Goal: Task Accomplishment & Management: Complete application form

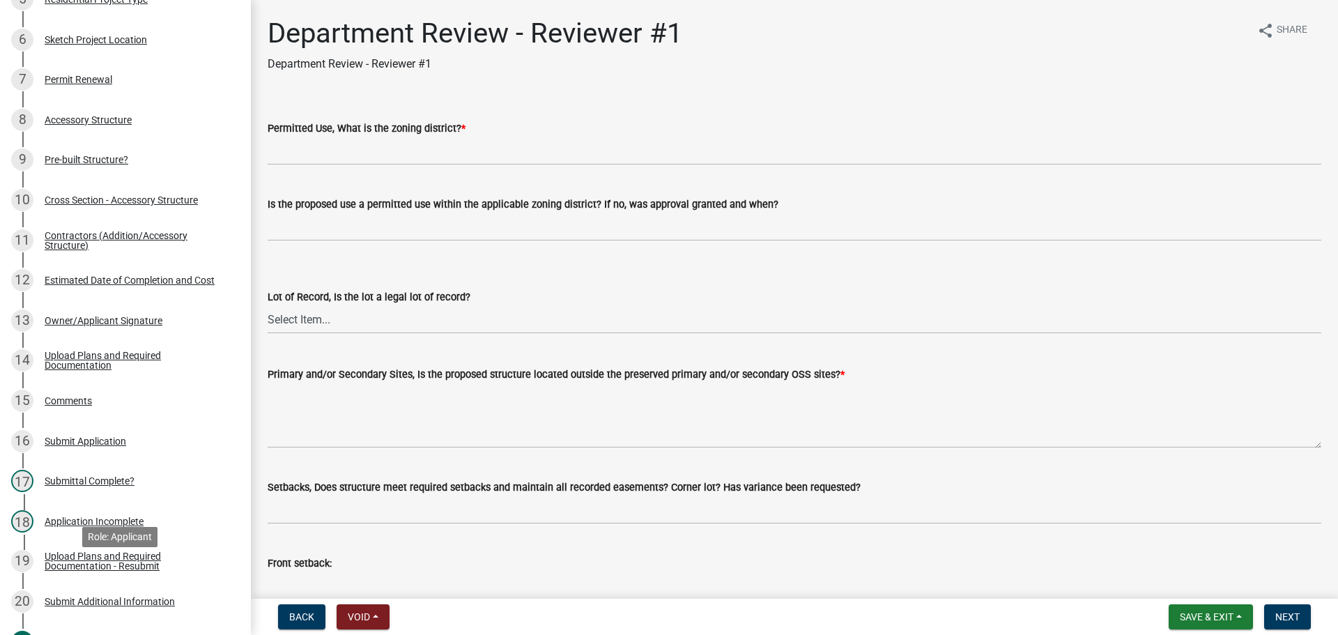
scroll to position [418, 0]
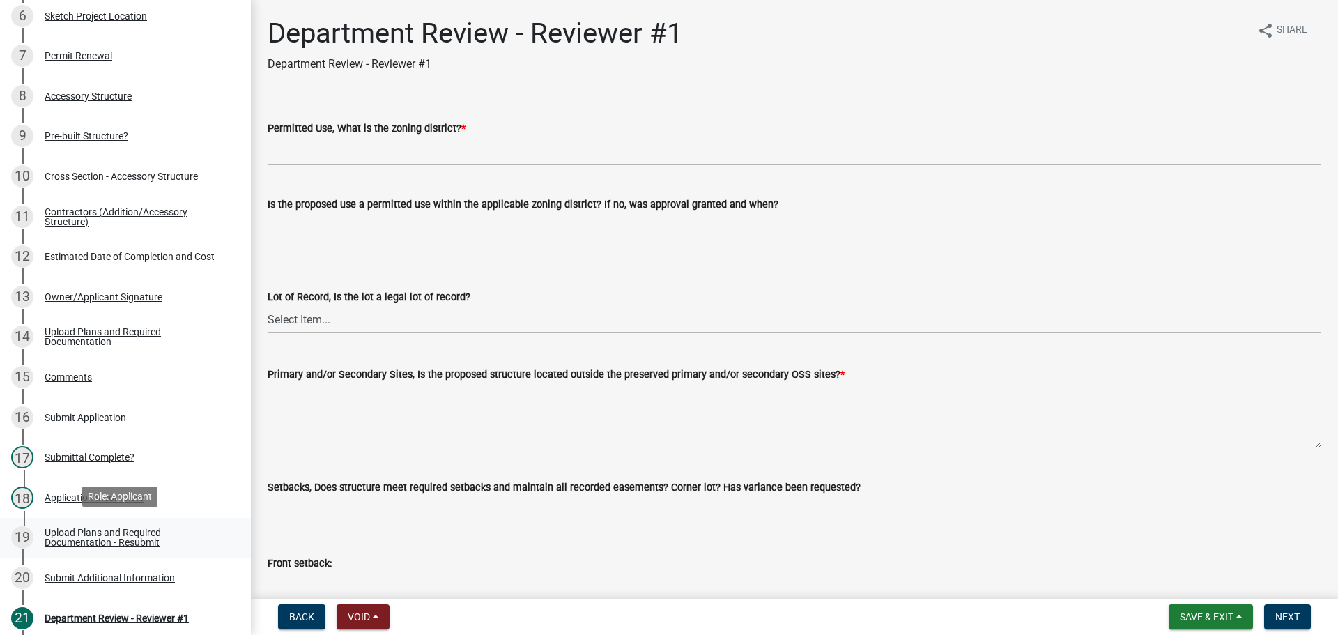
click at [94, 546] on div "19 Upload Plans and Required Documentation - Resubmit" at bounding box center [119, 537] width 217 height 22
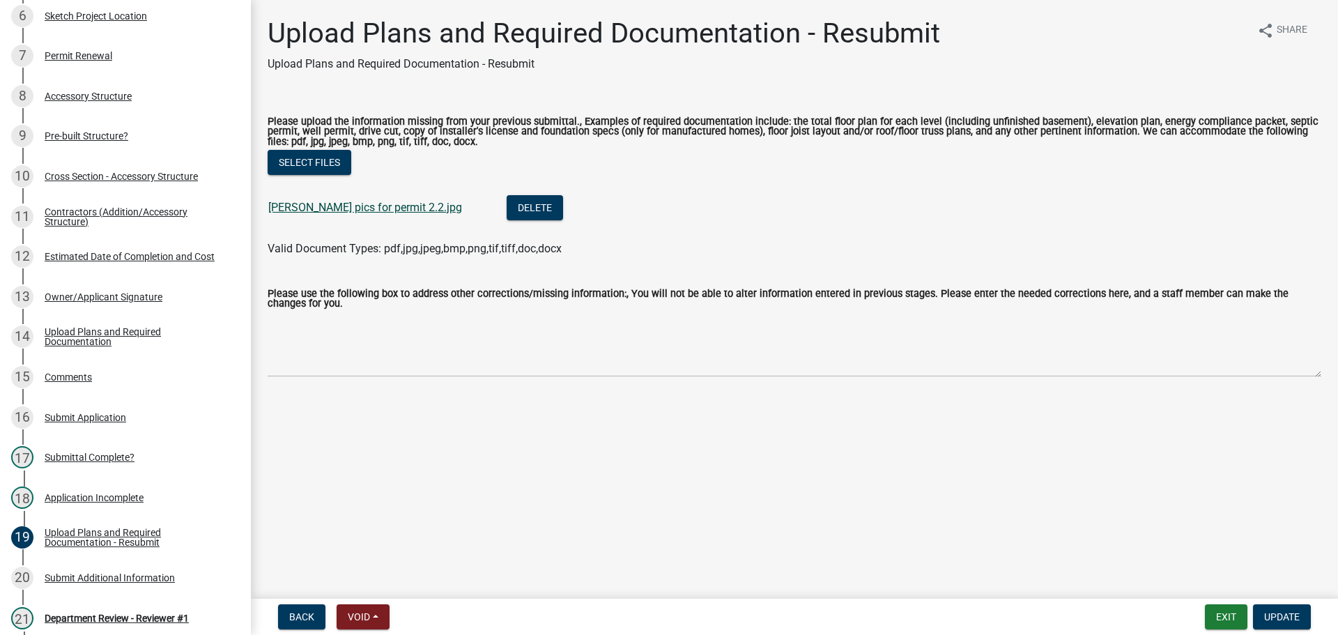
click at [332, 213] on link "bruner pics for permit 2.2.jpg" at bounding box center [365, 207] width 194 height 13
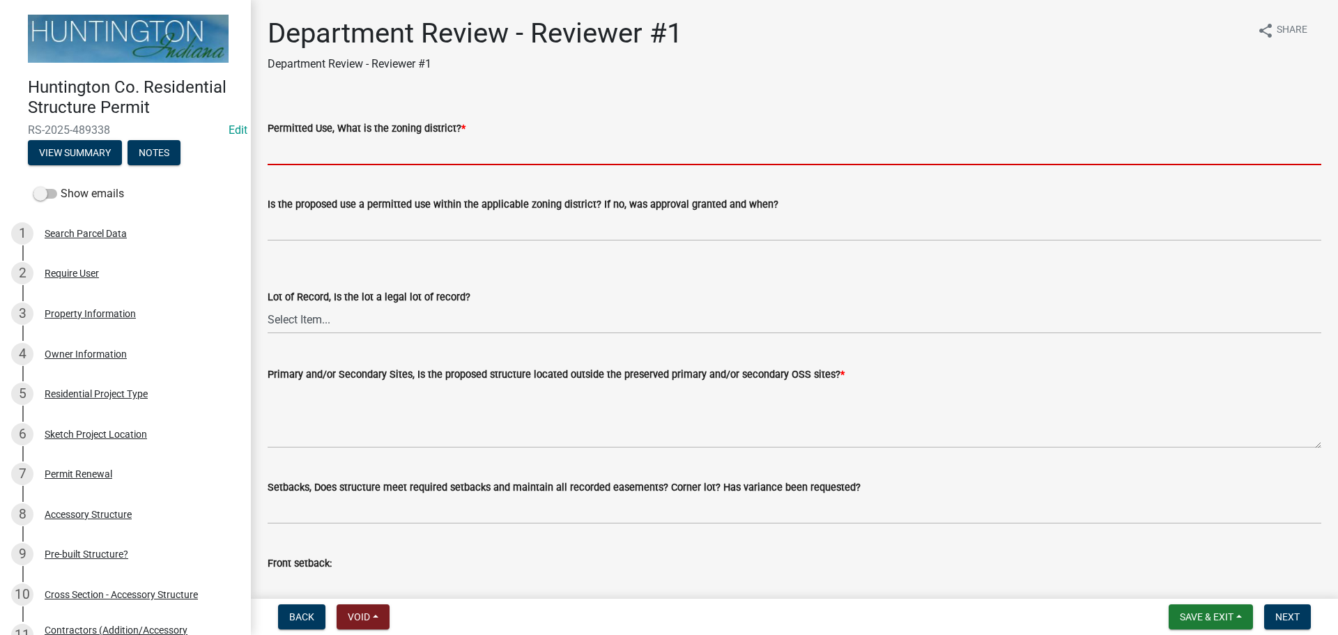
click at [297, 152] on input "Permitted Use, What is the zoning district? *" at bounding box center [795, 151] width 1054 height 29
type input "SR"
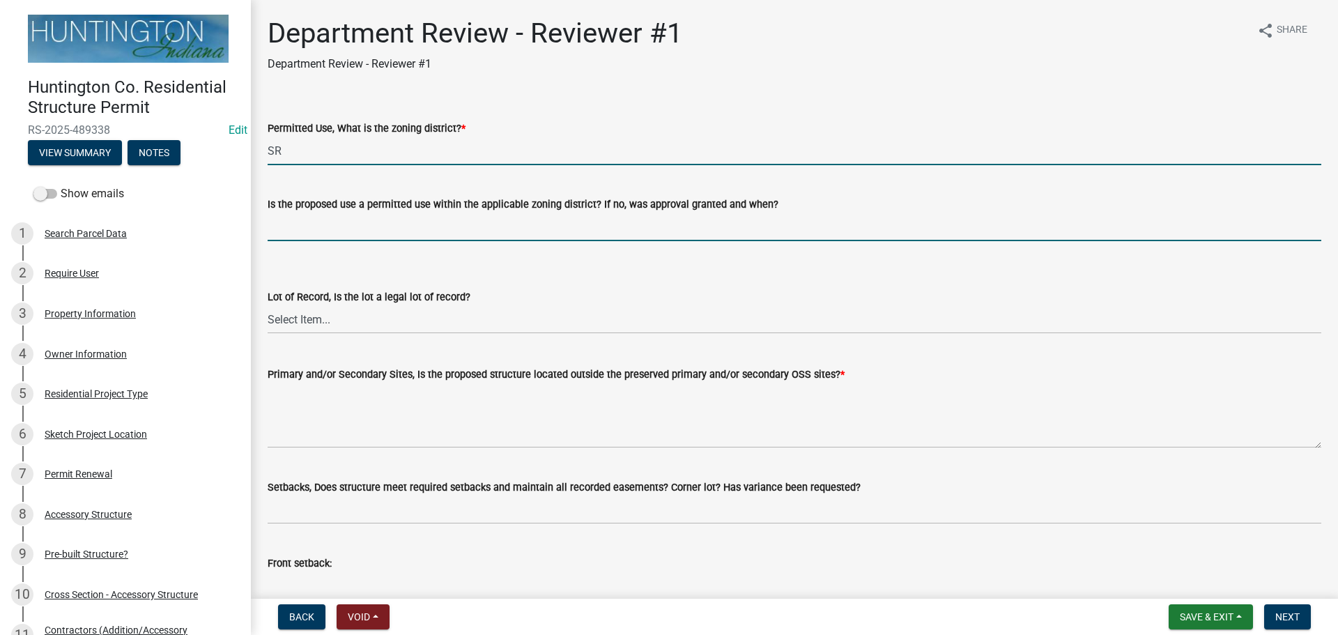
click at [327, 222] on input "Is the proposed use a permitted use within the applicable zoning district? If n…" at bounding box center [795, 227] width 1054 height 29
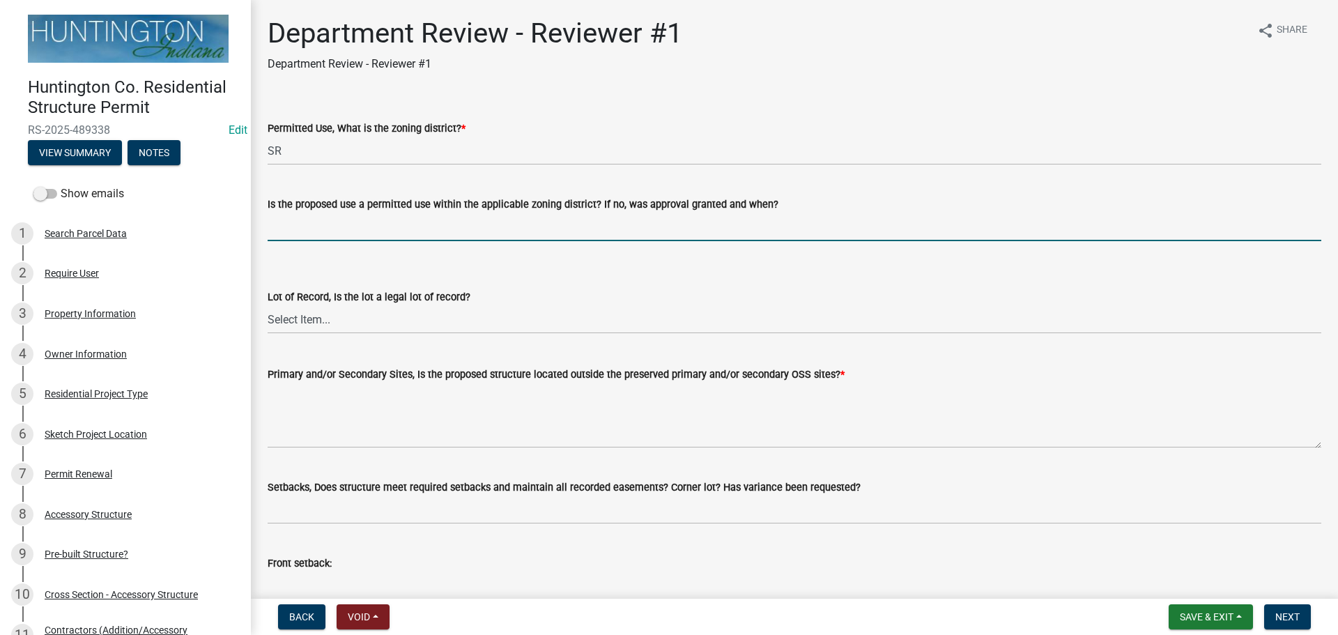
type input "yes"
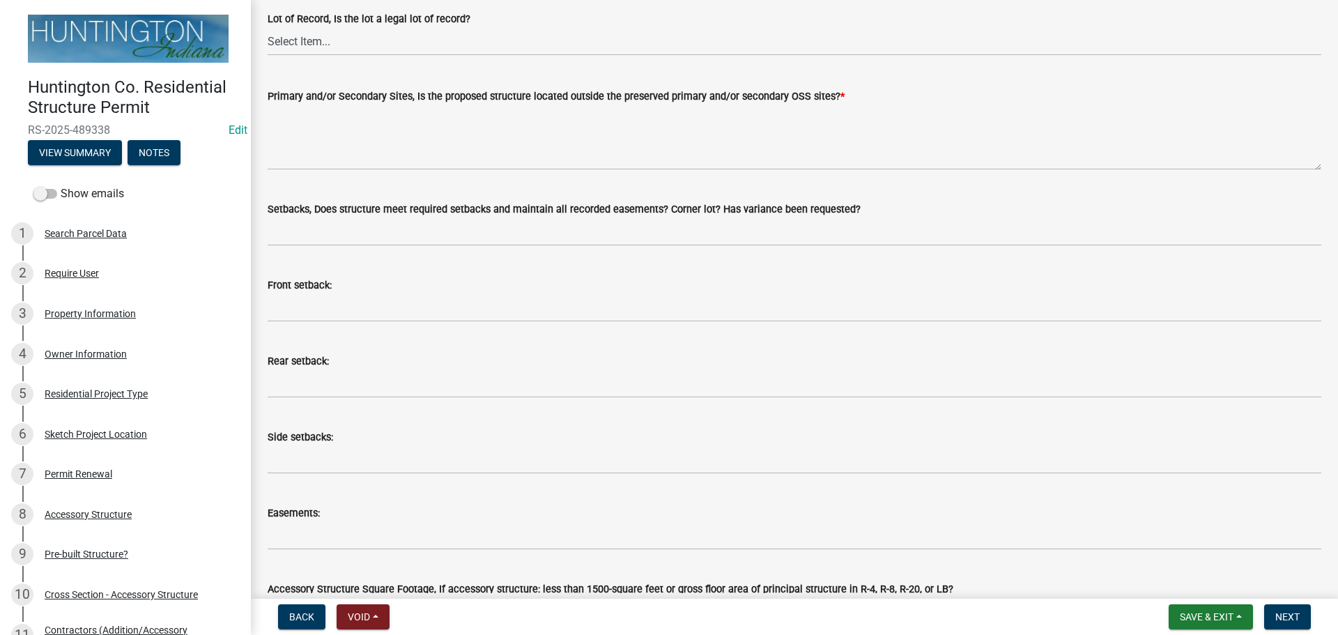
scroll to position [279, 0]
click at [287, 29] on select "Select Item... Yes No" at bounding box center [795, 40] width 1054 height 29
click at [268, 26] on select "Select Item... Yes No" at bounding box center [795, 40] width 1054 height 29
select select "2b50337a-1d1c-4f6e-b6b1-3d95564f7ff5"
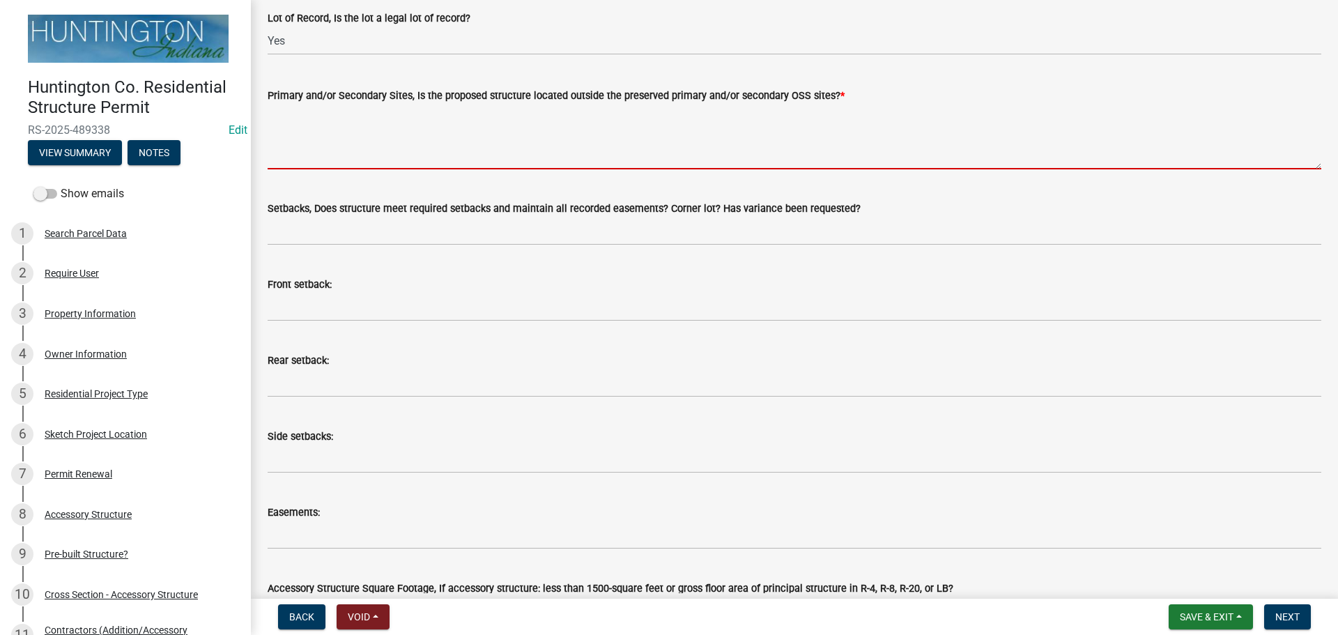
click at [296, 134] on textarea "Primary and/or Secondary Sites, Is the proposed structure located outside the p…" at bounding box center [795, 137] width 1054 height 66
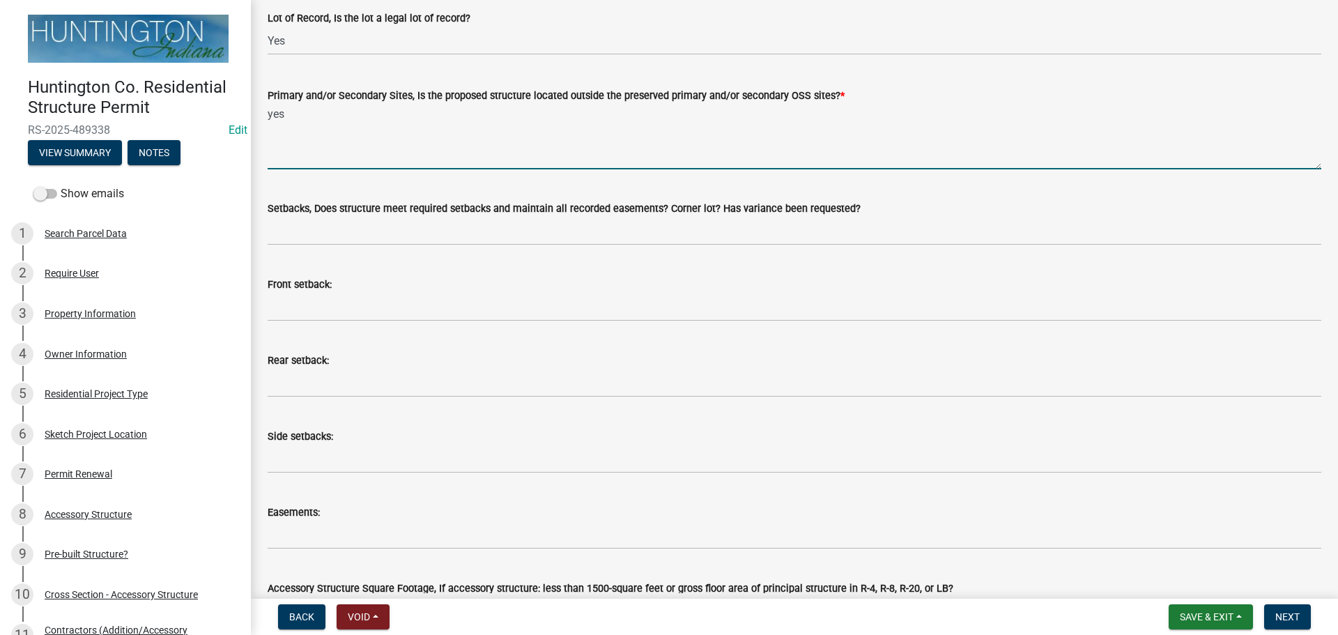
type textarea "yes"
click at [298, 261] on div "Front setback:" at bounding box center [795, 288] width 1054 height 65
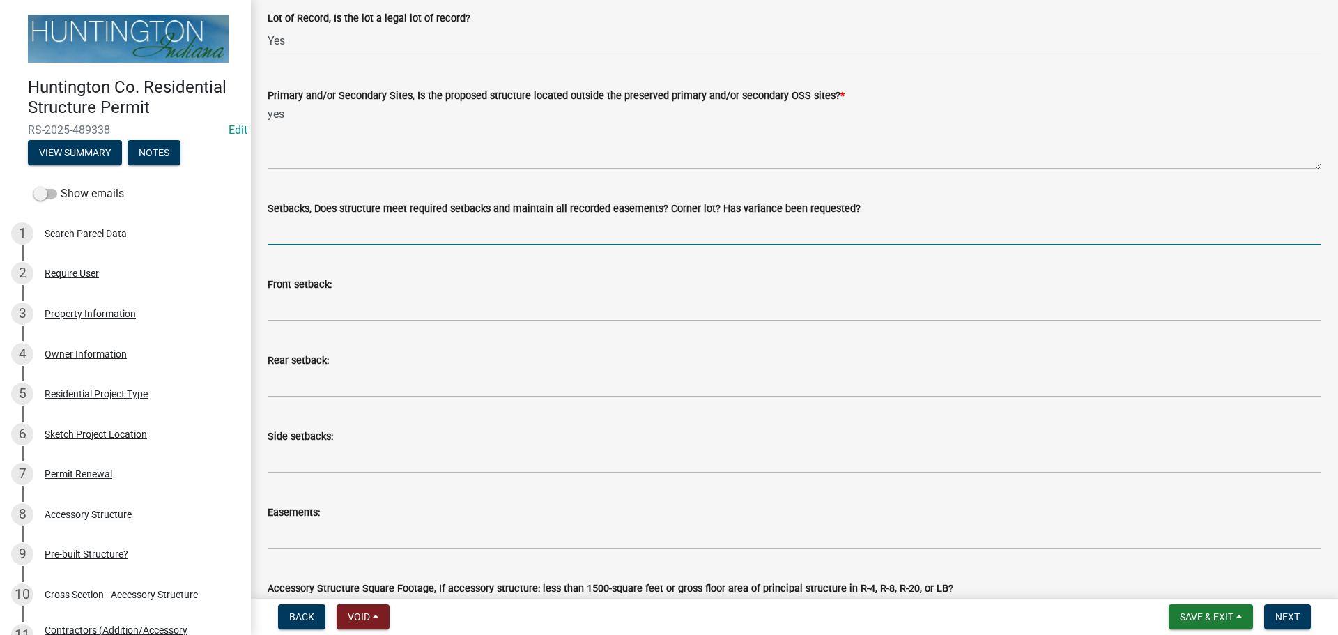
click at [298, 238] on input "Setbacks, Does structure meet required setbacks and maintain all recorded easem…" at bounding box center [795, 231] width 1054 height 29
type input "t"
type input "yes"
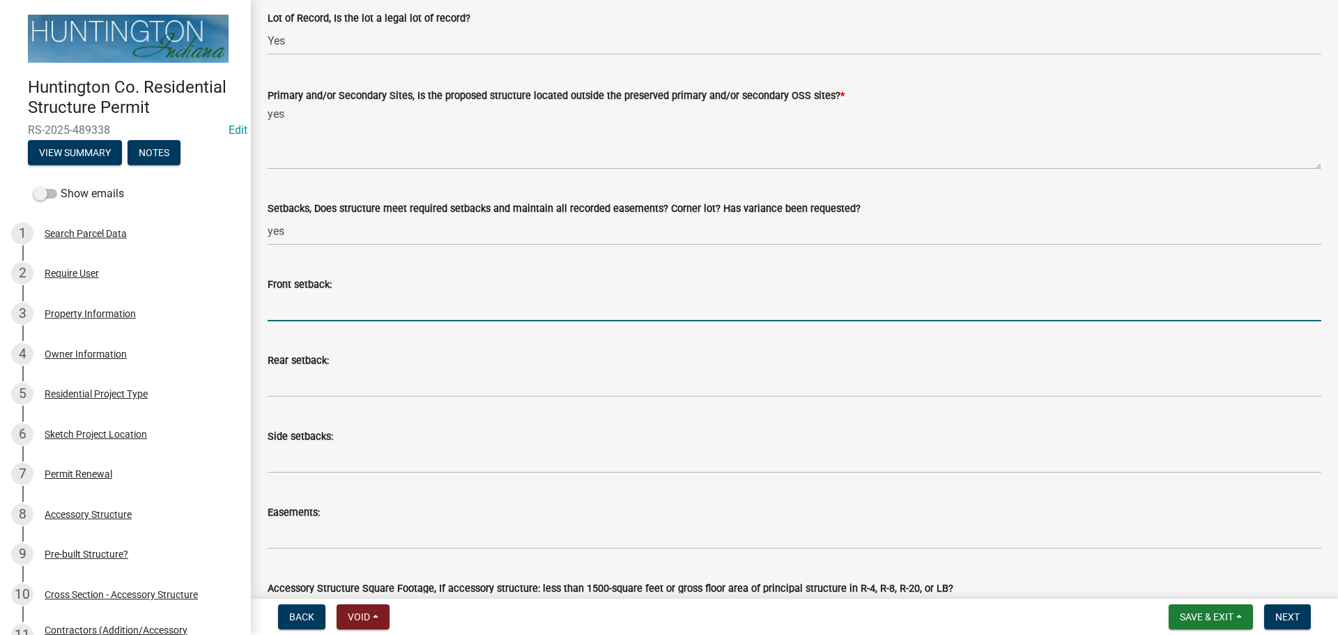
click at [311, 299] on input "Front setback:" at bounding box center [795, 307] width 1054 height 29
type input "187'"
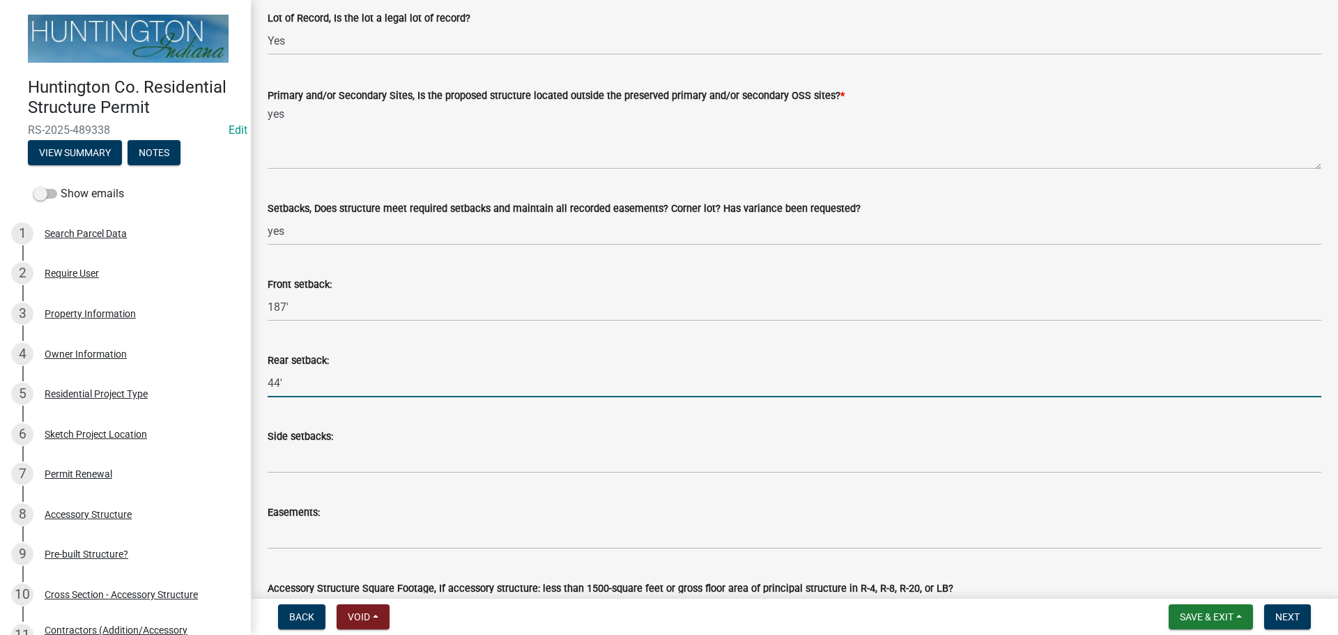
type input "44'"
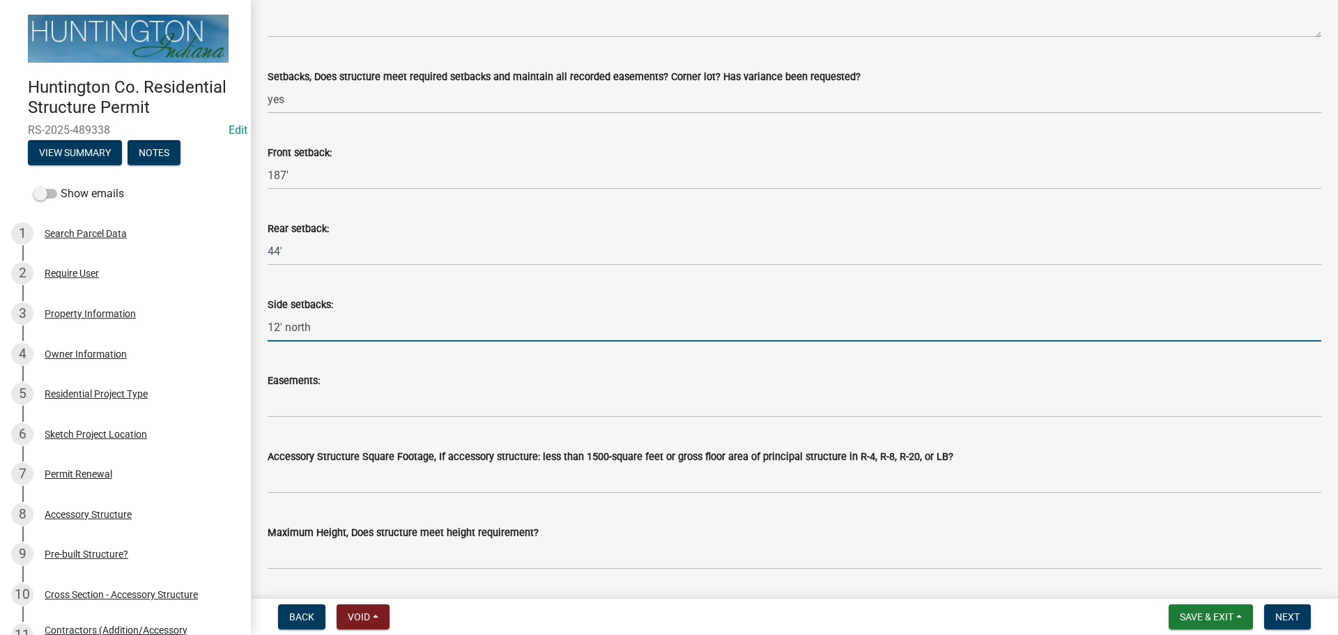
scroll to position [488, 0]
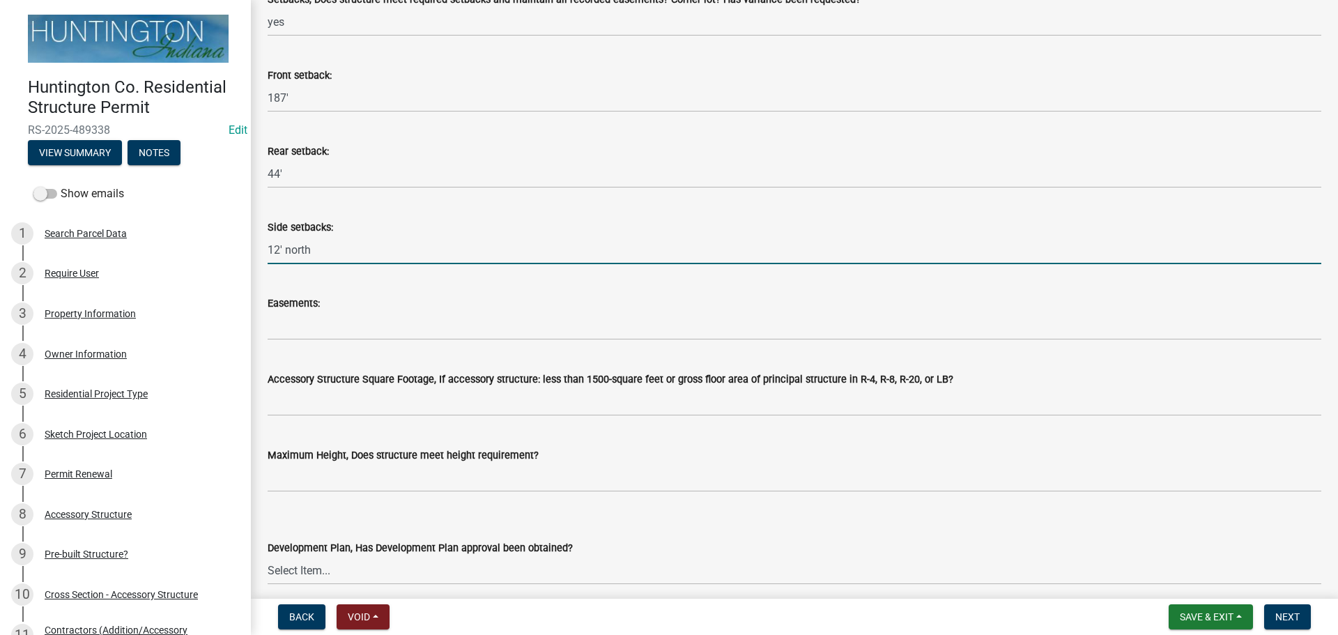
type input "12' north"
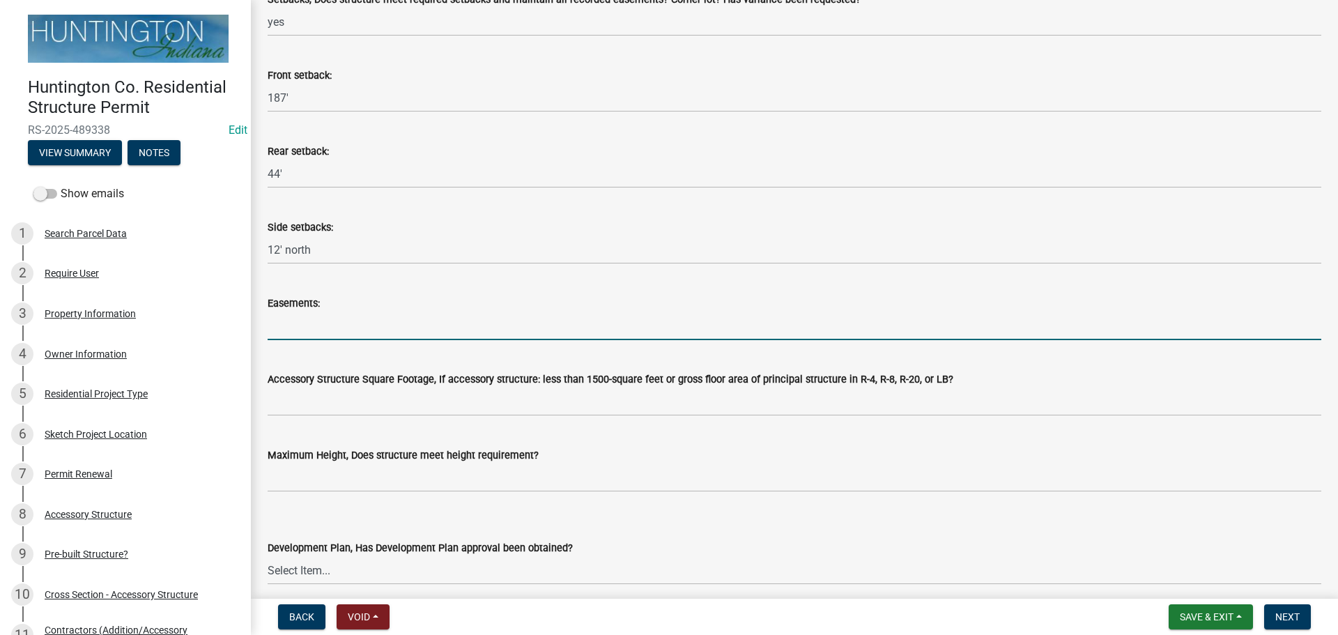
click at [297, 316] on input "Easements:" at bounding box center [795, 326] width 1054 height 29
type input "n/a"
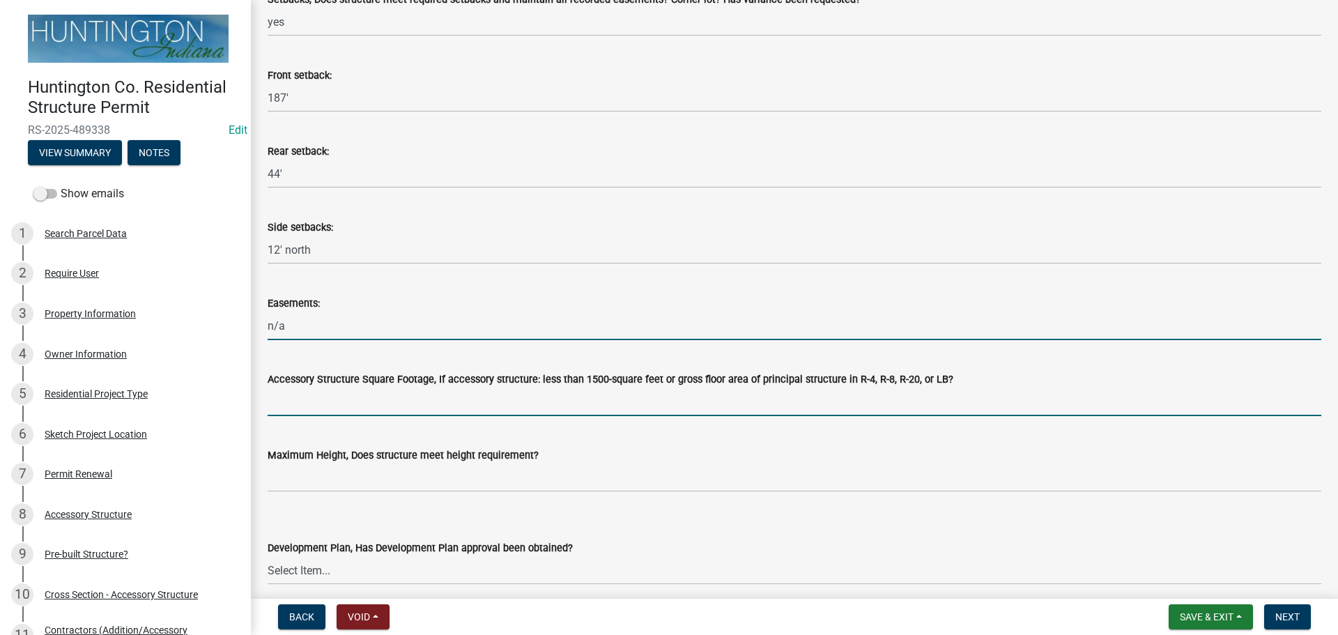
drag, startPoint x: 323, startPoint y: 406, endPoint x: 331, endPoint y: 406, distance: 8.4
click at [323, 406] on input "Accessory Structure Square Footage, If accessory structure: less than 1500-squa…" at bounding box center [795, 402] width 1054 height 29
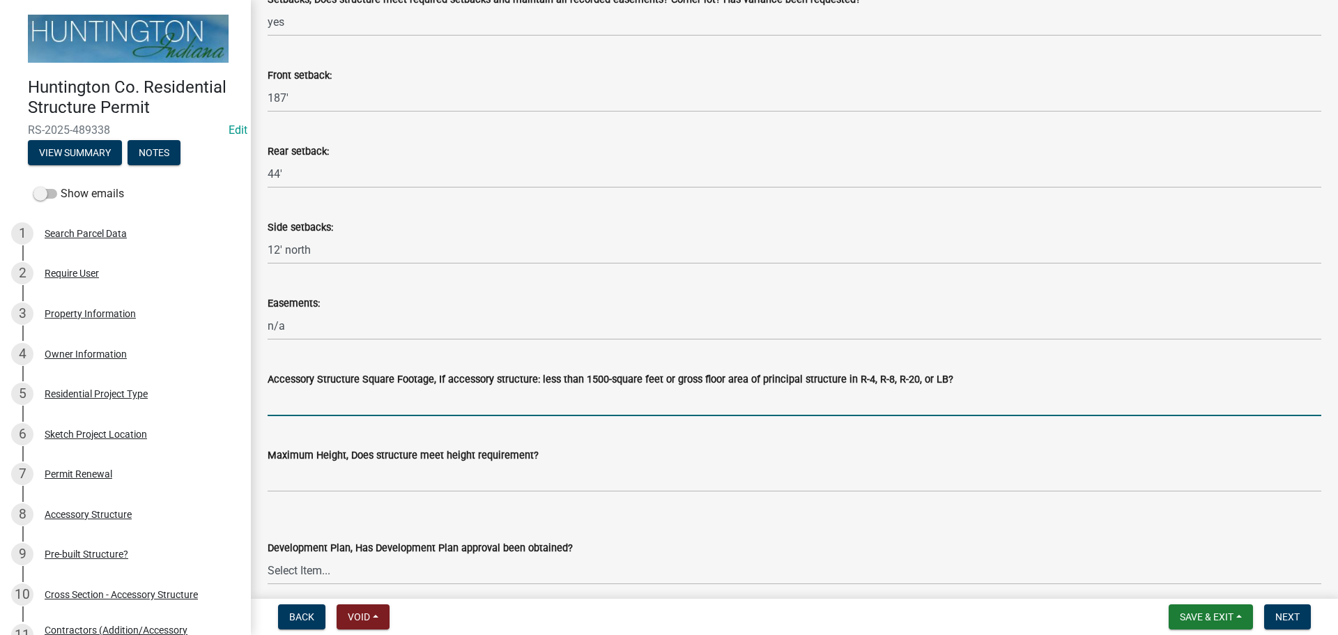
type input "n/a"
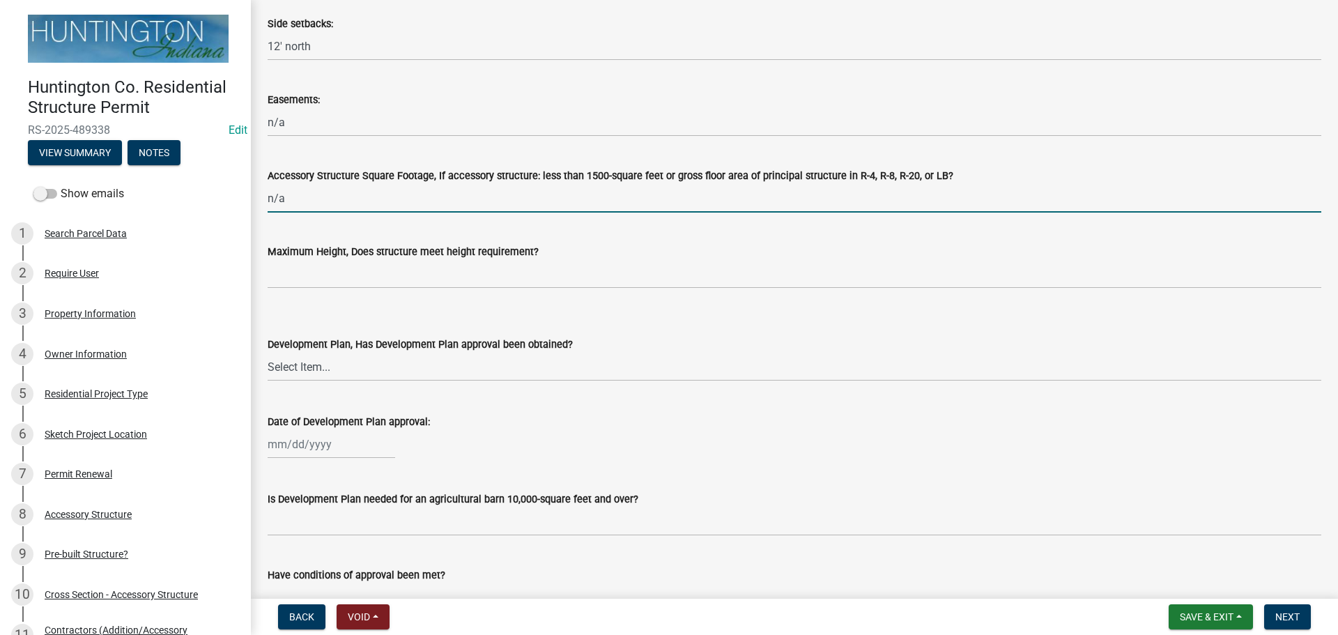
scroll to position [697, 0]
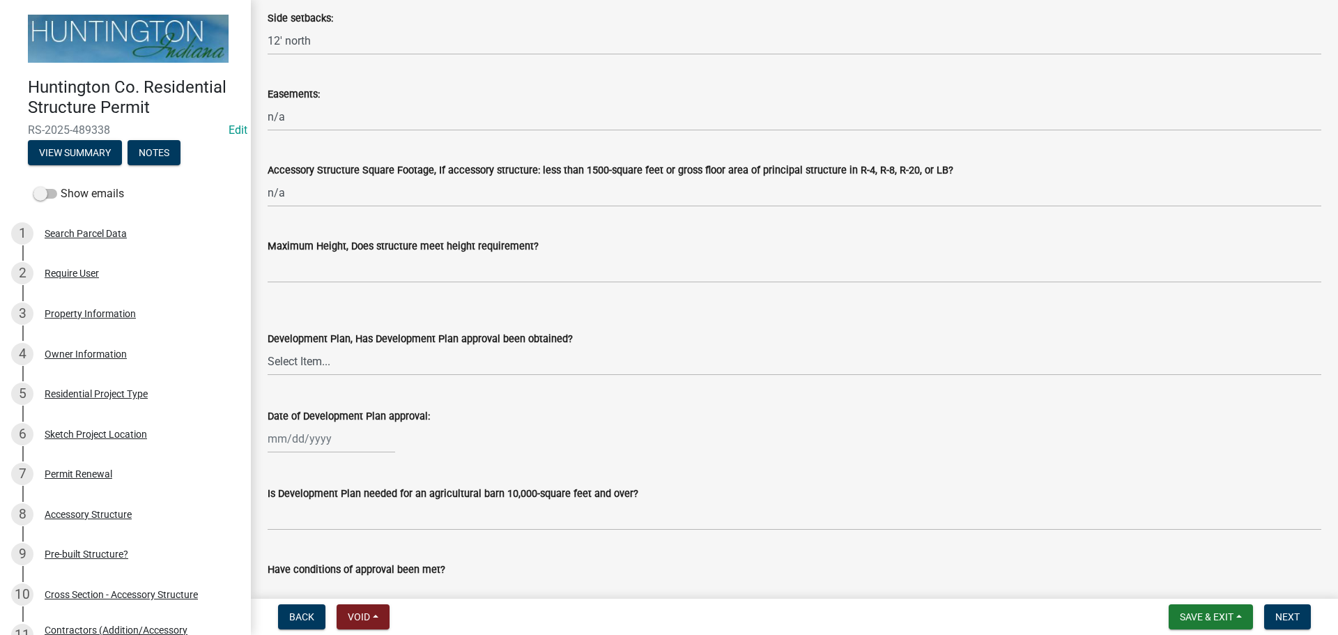
click at [309, 284] on wm-data-entity-input "Maximum Height, Does structure meet height requirement?" at bounding box center [795, 256] width 1054 height 76
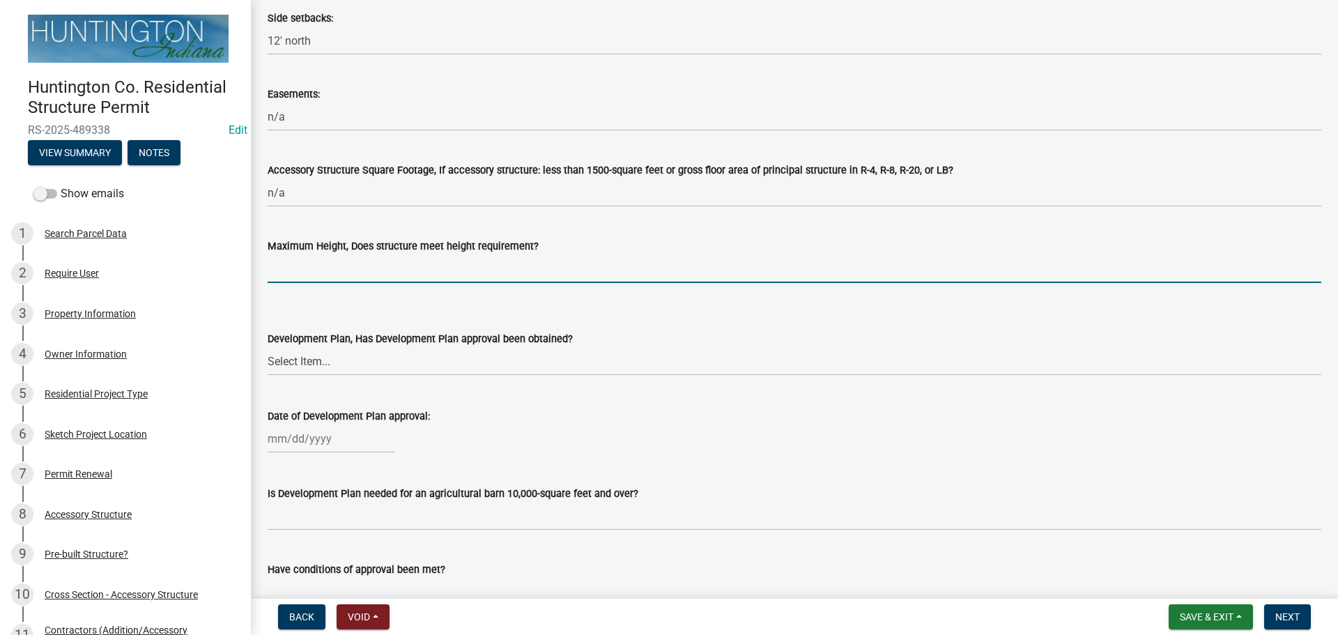
click at [312, 261] on input "Maximum Height, Does structure meet height requirement?" at bounding box center [795, 268] width 1054 height 29
type input "yes"
click at [326, 355] on select "Select Item... Yes No N/A" at bounding box center [795, 361] width 1054 height 29
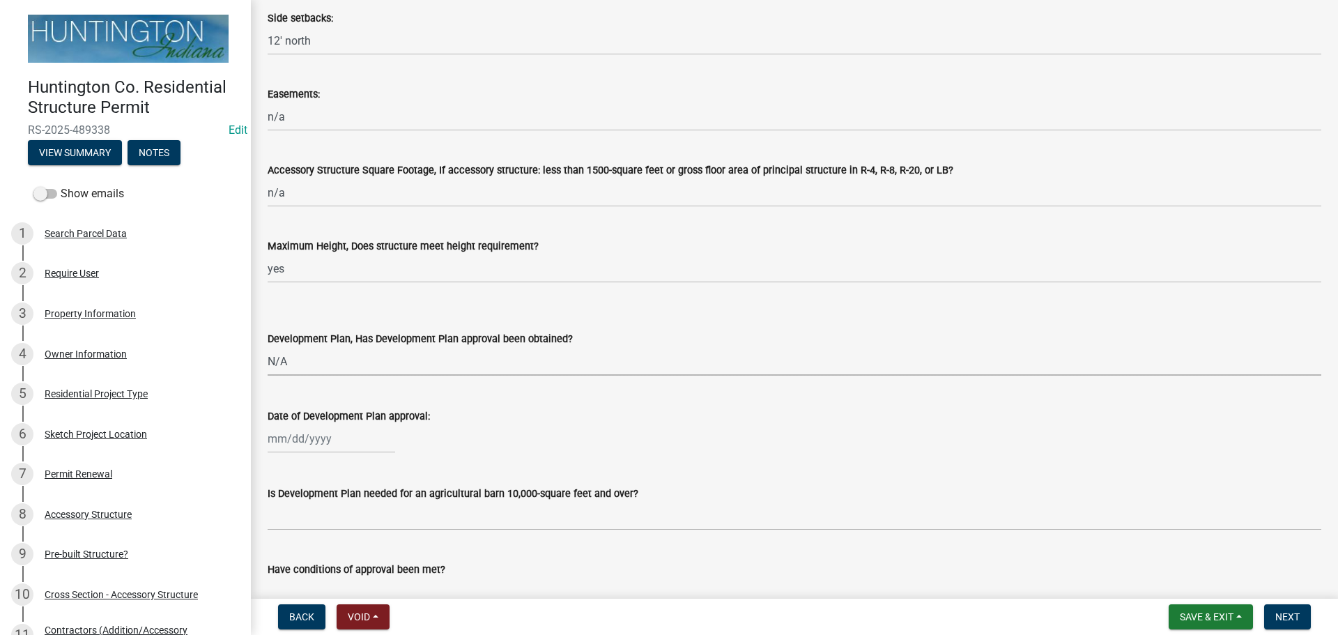
click at [268, 347] on select "Select Item... Yes No N/A" at bounding box center [795, 361] width 1054 height 29
select select "674b3438-44d1-433f-a18e-9a900d807566"
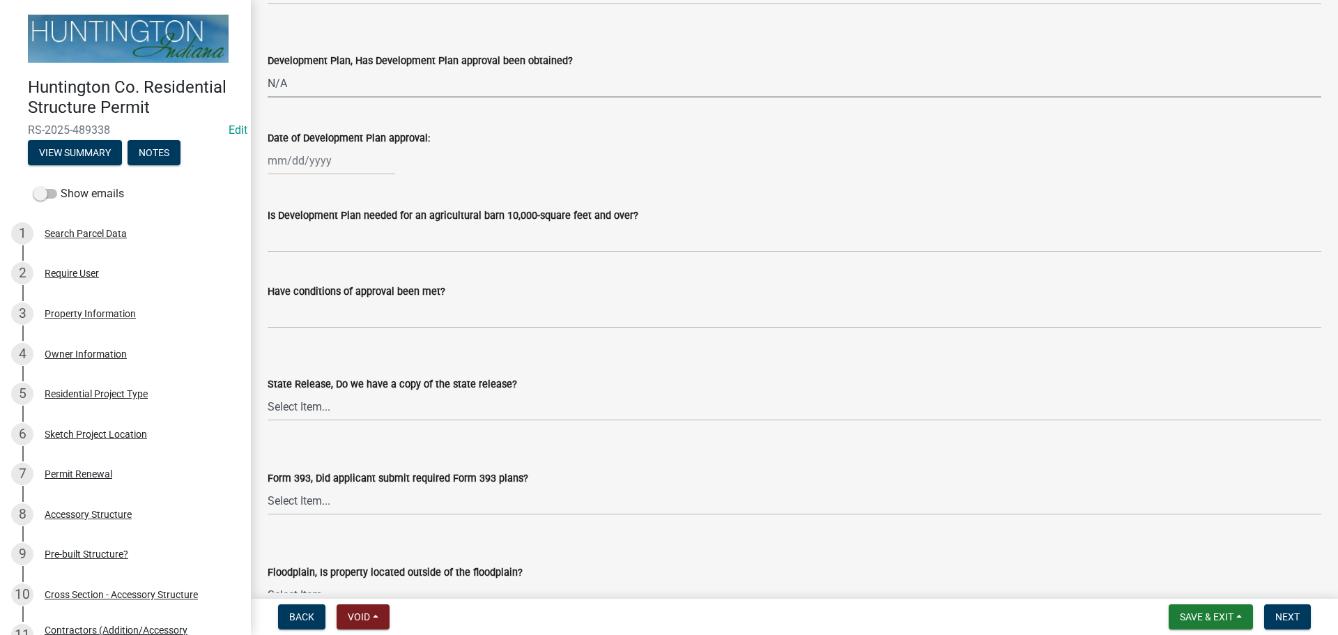
scroll to position [976, 0]
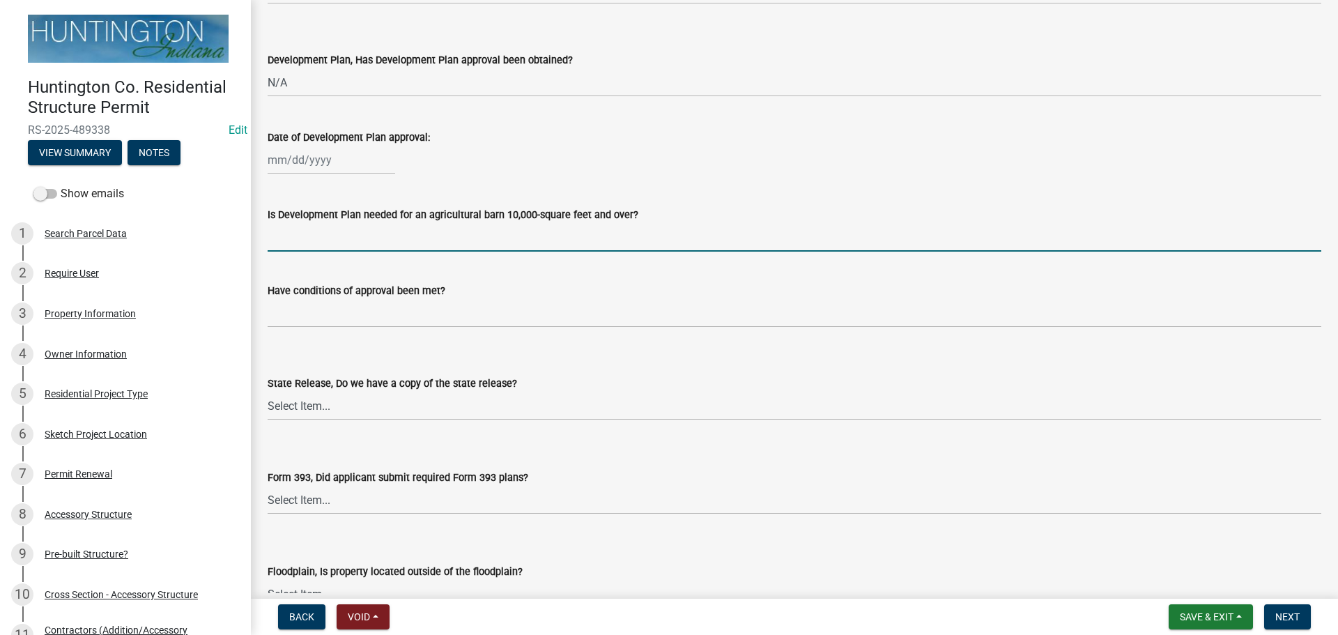
click at [323, 243] on input "Is Development Plan needed for an agricultural barn 10,000-square feet and over?" at bounding box center [795, 237] width 1054 height 29
type input "n/a"
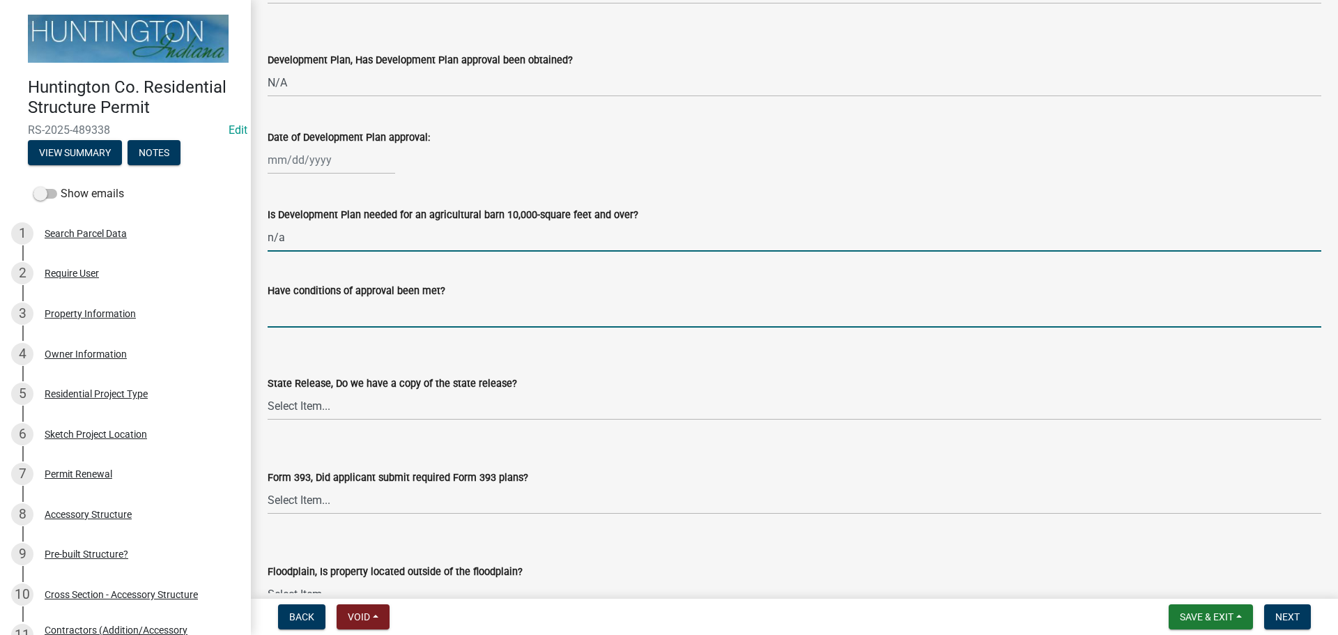
drag, startPoint x: 347, startPoint y: 307, endPoint x: 354, endPoint y: 314, distance: 9.9
click at [347, 307] on input "Have conditions of approval been met?" at bounding box center [795, 313] width 1054 height 29
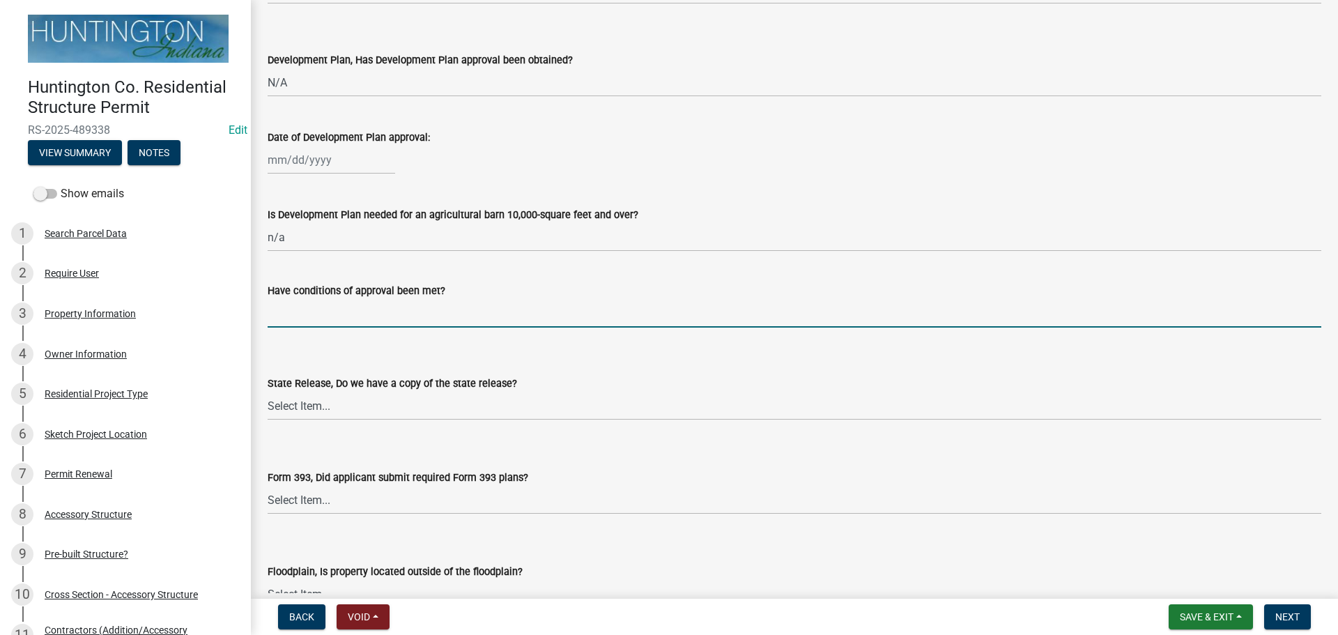
type input "n/a"
click at [348, 411] on select "Select Item... Yes No N/A" at bounding box center [795, 406] width 1054 height 29
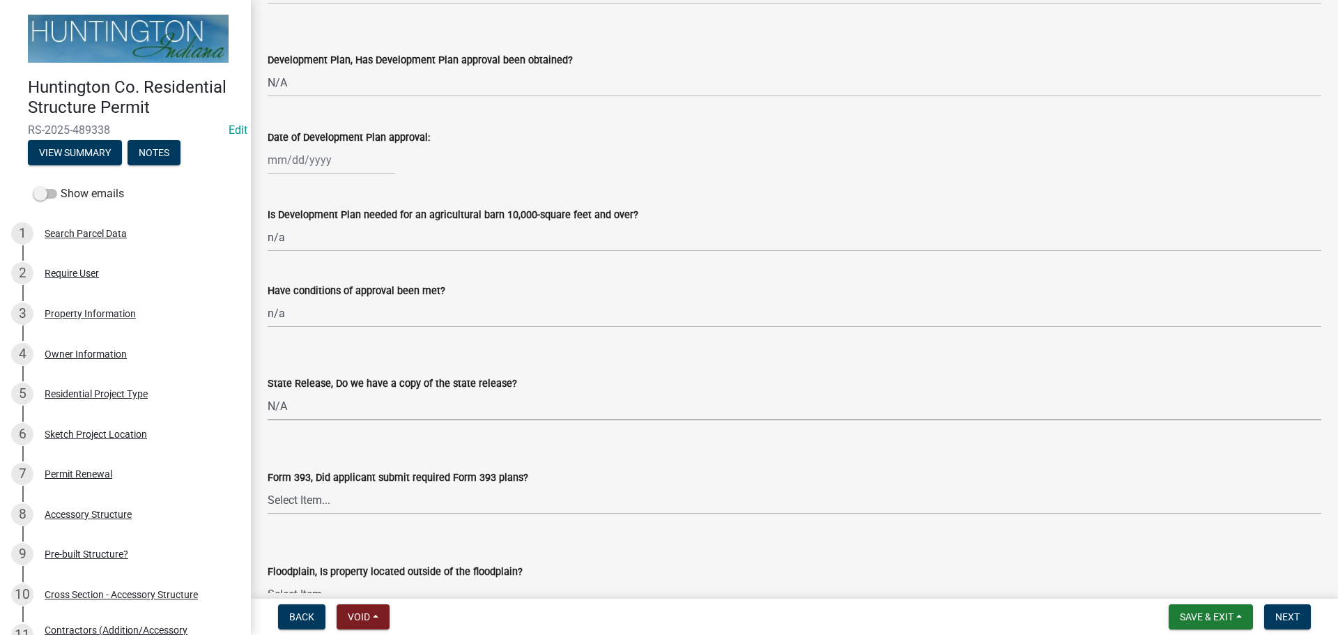
click at [268, 392] on select "Select Item... Yes No N/A" at bounding box center [795, 406] width 1054 height 29
select select "d625d8e2-c016-4fa4-b697-cc01dbb75373"
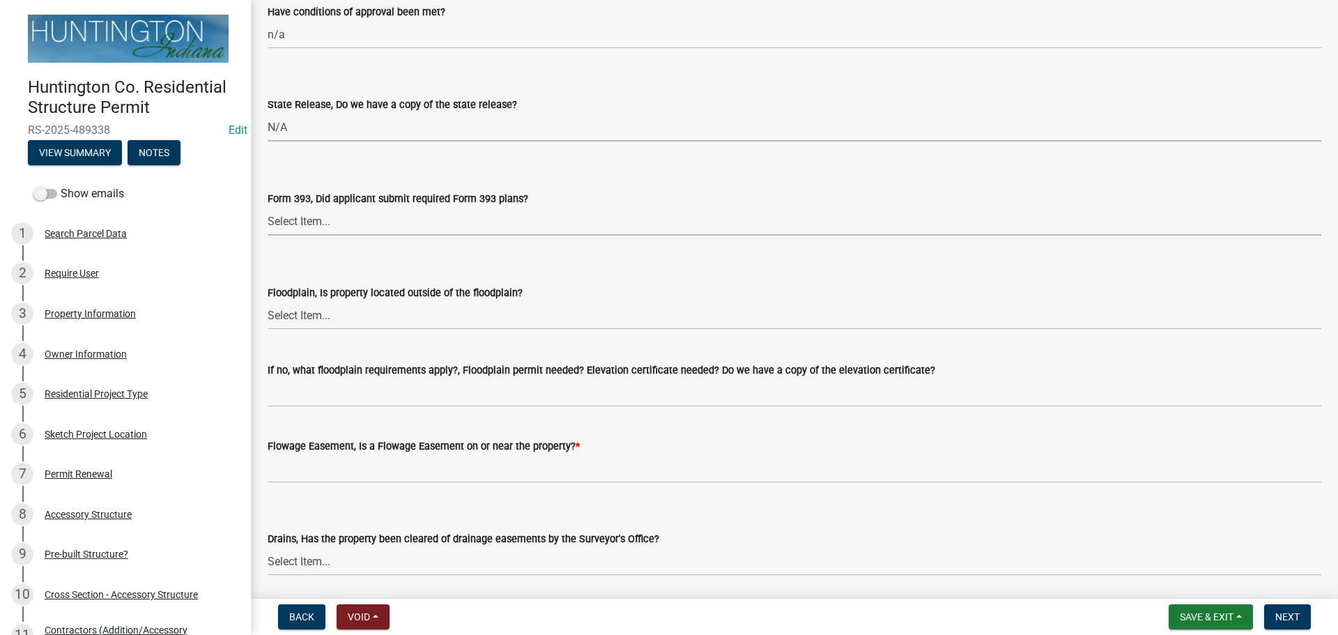
click at [307, 223] on select "Select Item... Yes No N/A" at bounding box center [795, 221] width 1054 height 29
click at [268, 207] on select "Select Item... Yes No N/A" at bounding box center [795, 221] width 1054 height 29
select select "220652cf-f23d-4527-9188-e71e6281c1f5"
click at [309, 314] on select "Select Item... Yes No" at bounding box center [795, 315] width 1054 height 29
click at [268, 301] on select "Select Item... Yes No" at bounding box center [795, 315] width 1054 height 29
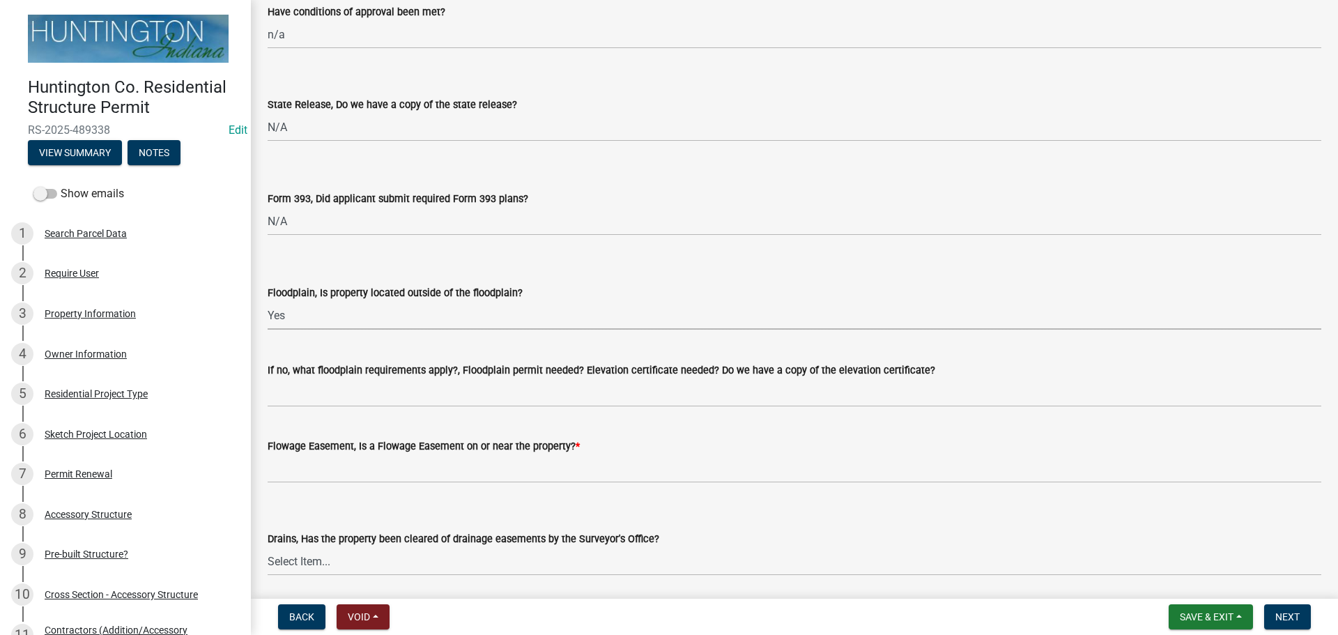
select select "5ad78b45-2880-474c-97ef-2440aa75ee84"
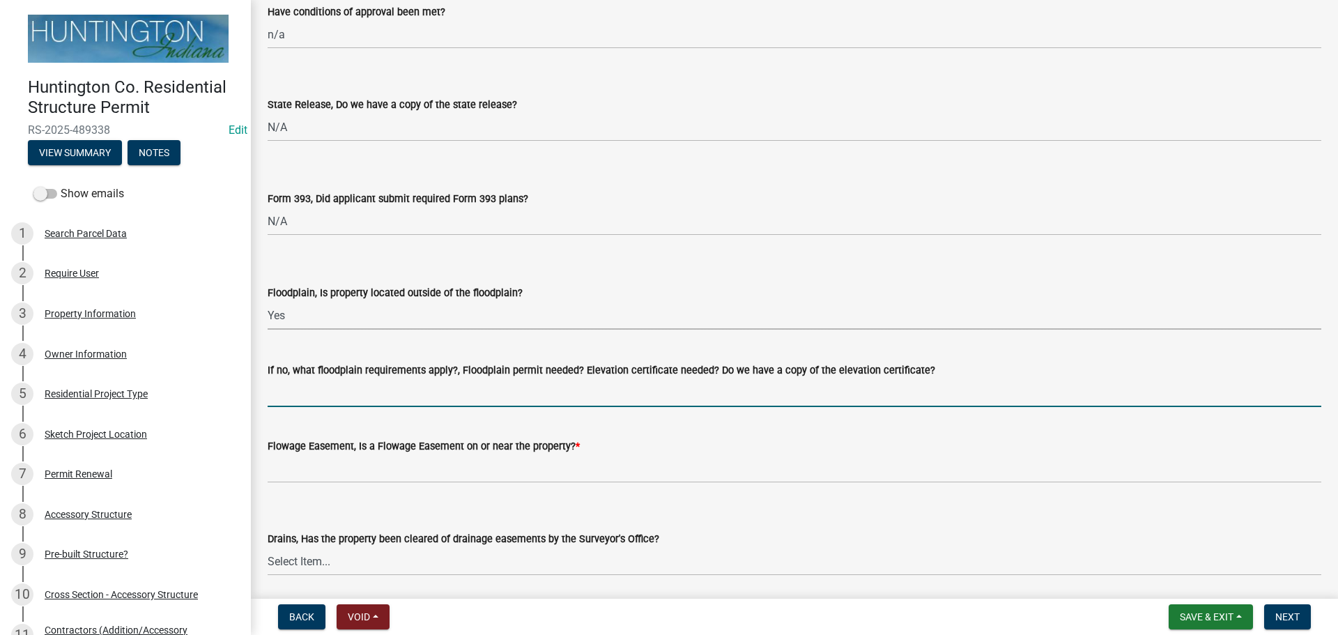
click at [309, 385] on input "If no, what floodplain requirements apply?, Floodplain permit needed? Elevation…" at bounding box center [795, 392] width 1054 height 29
type input "n/a"
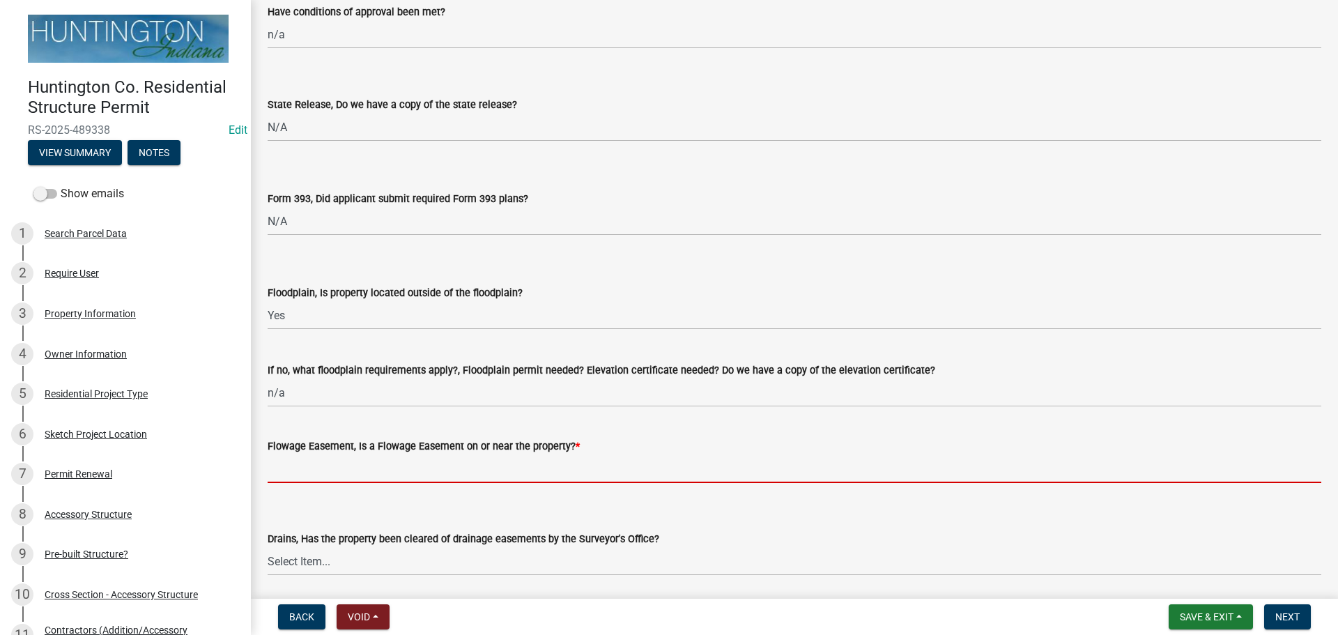
click at [305, 459] on input "Flowage Easement, Is a Flowage Easement on or near the property? *" at bounding box center [795, 468] width 1054 height 29
type input "no"
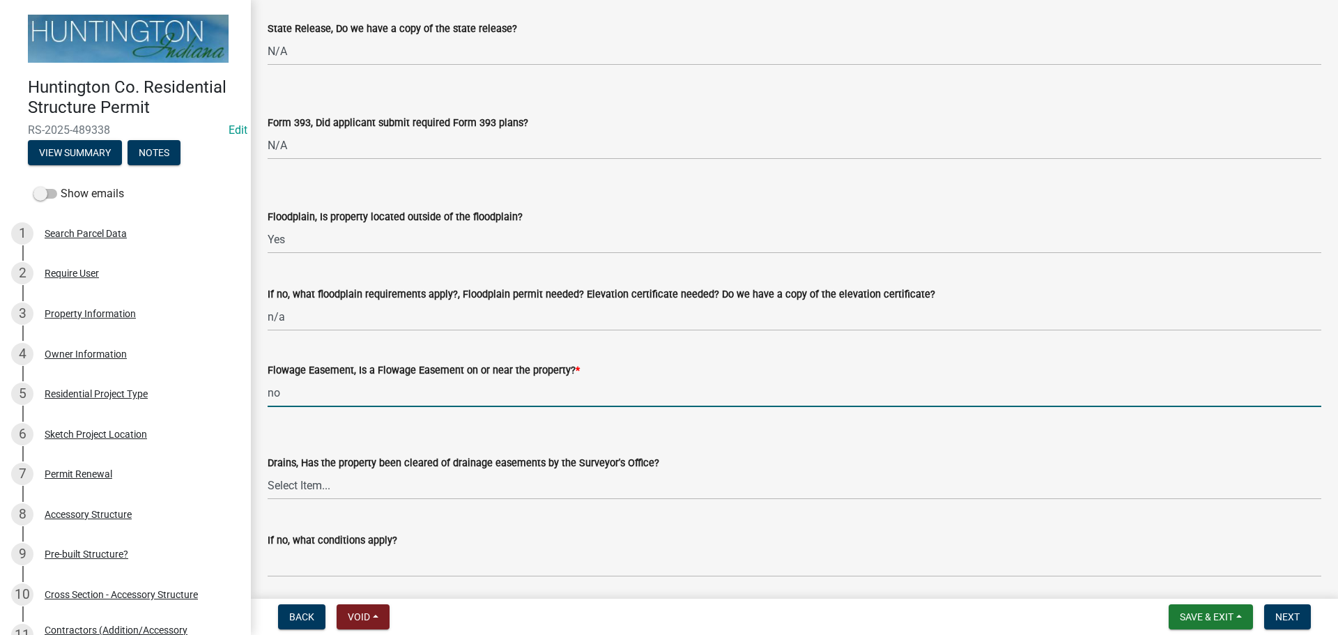
scroll to position [1533, 0]
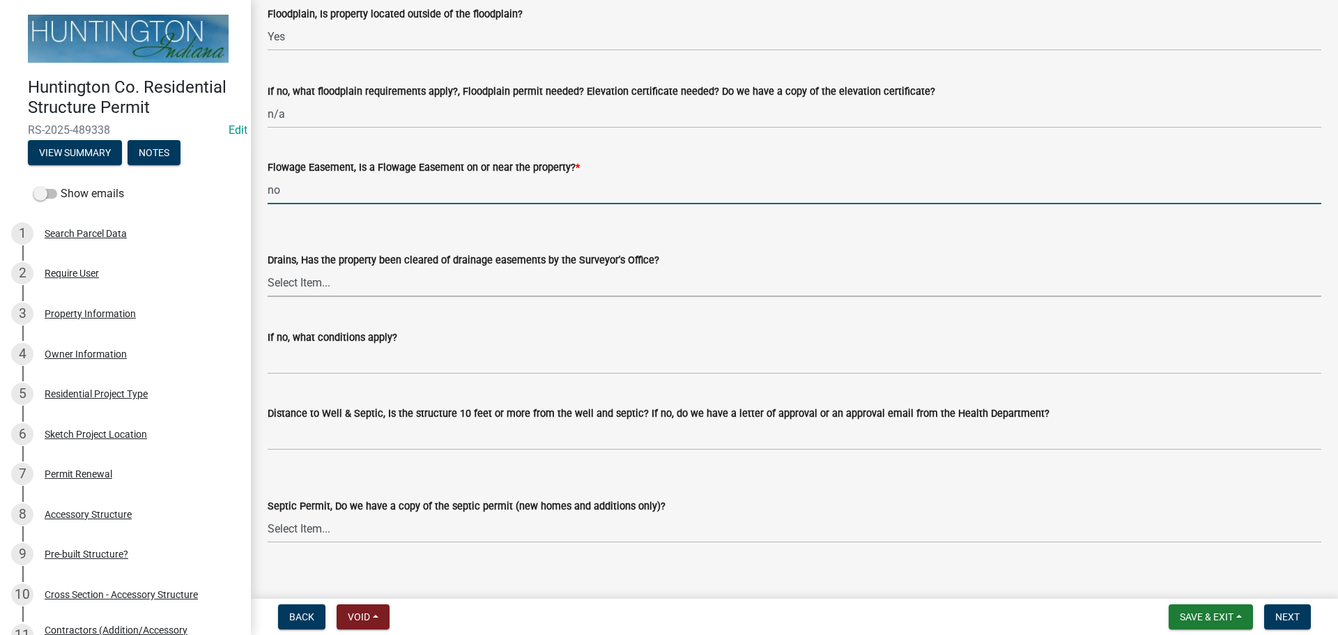
click at [346, 280] on select "Select Item... Yes No" at bounding box center [795, 282] width 1054 height 29
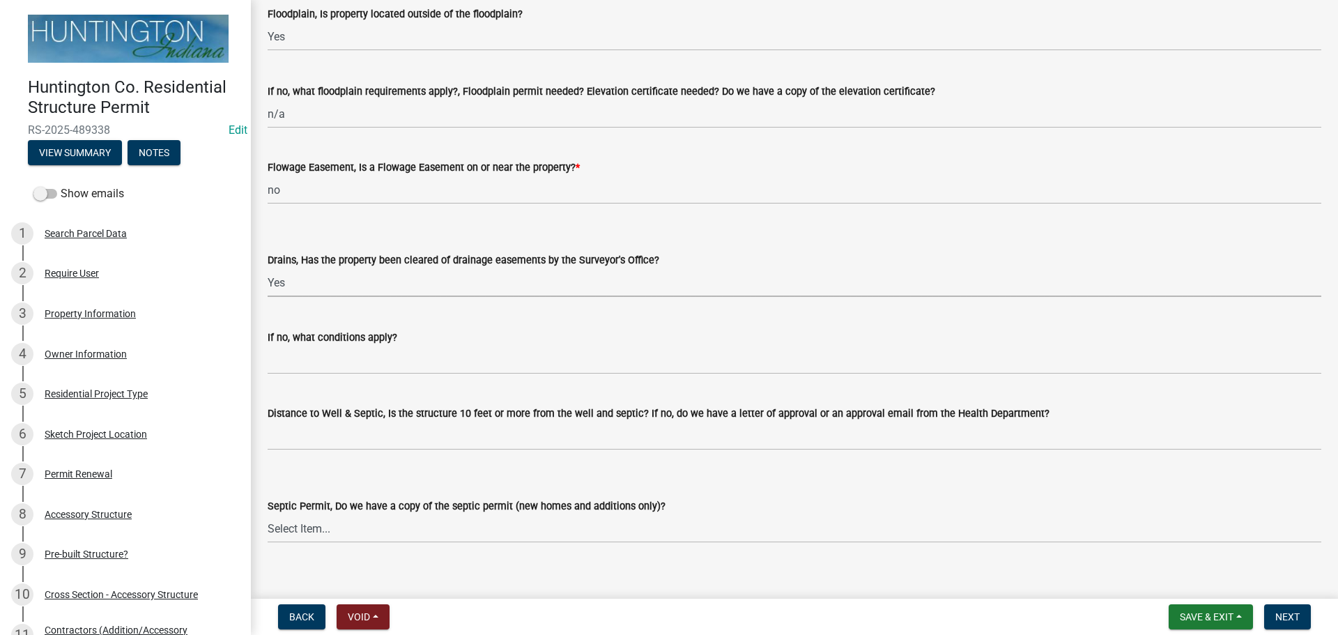
click at [268, 268] on select "Select Item... Yes No" at bounding box center [795, 282] width 1054 height 29
select select "aa299abd-59e4-4841-82bd-632f03f187ef"
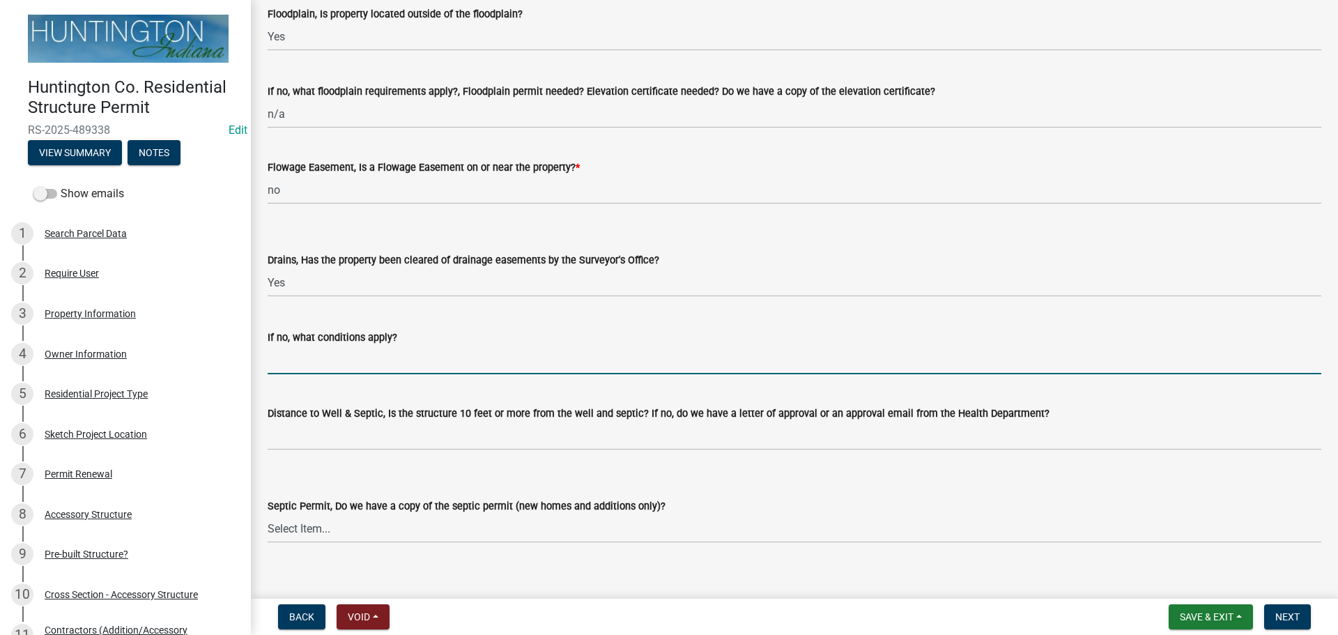
drag, startPoint x: 344, startPoint y: 356, endPoint x: 362, endPoint y: 367, distance: 21.3
click at [344, 356] on input "If no, what conditions apply?" at bounding box center [795, 360] width 1054 height 29
type input "n/a"
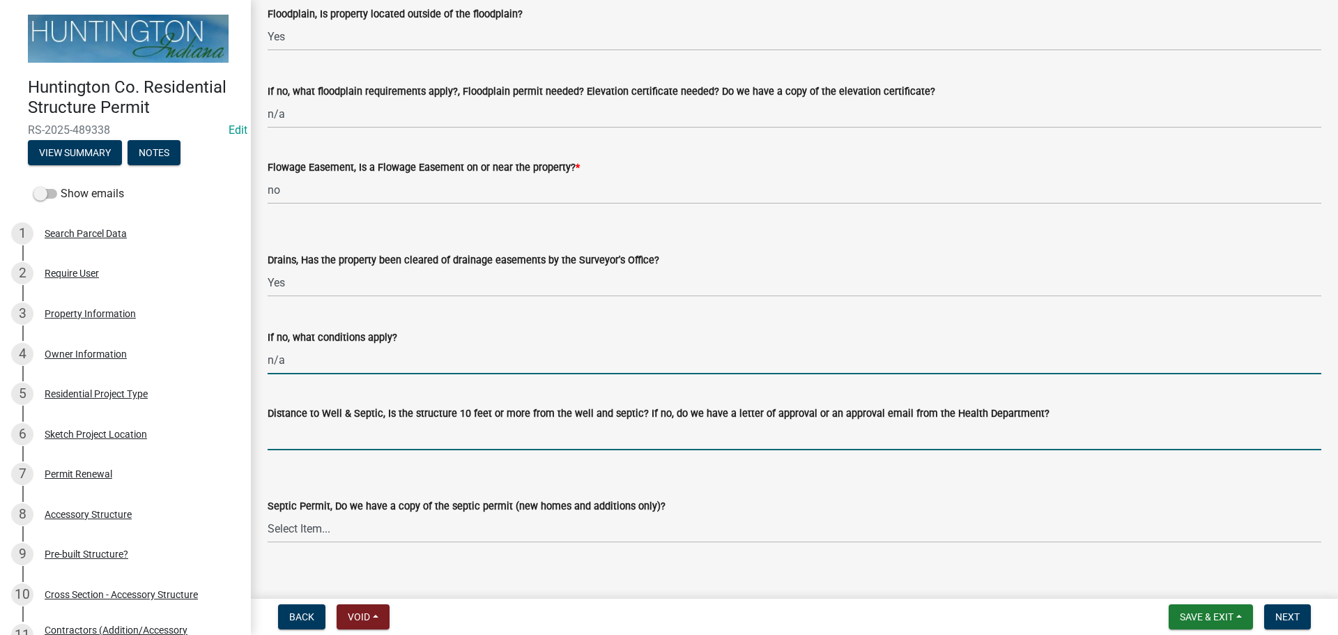
click at [354, 434] on input "Distance to Well & Septic, Is the structure 10 feet or more from the well and s…" at bounding box center [795, 436] width 1054 height 29
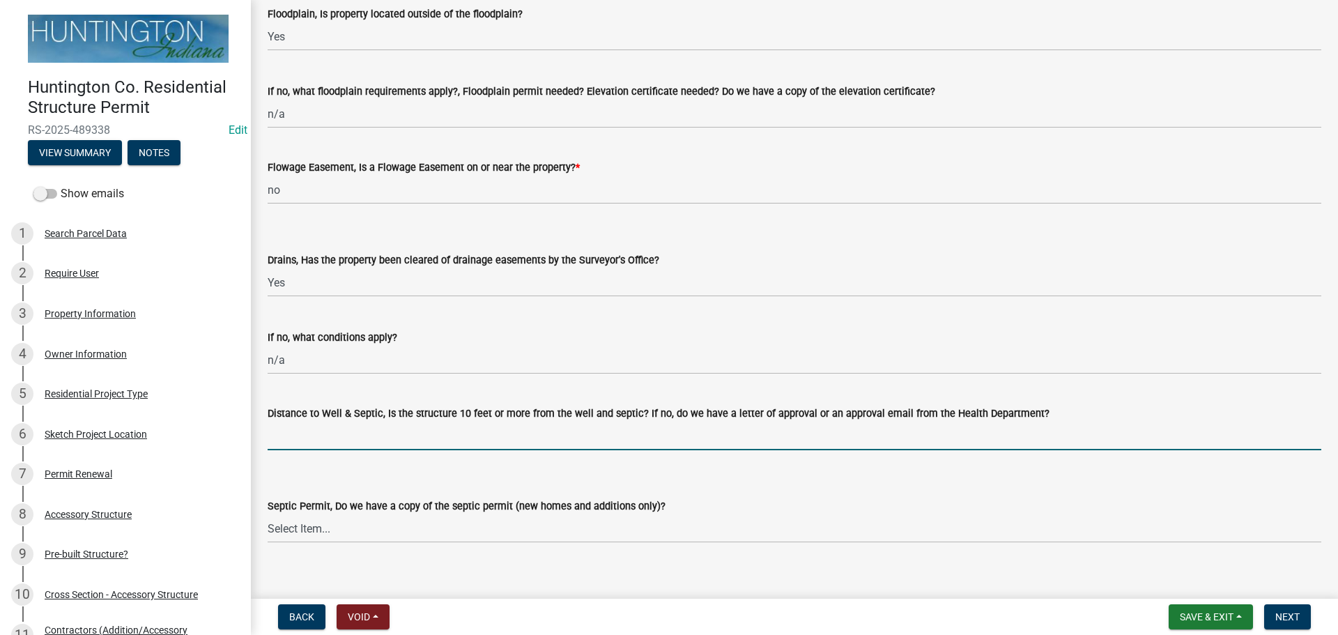
type input "yes per applicant"
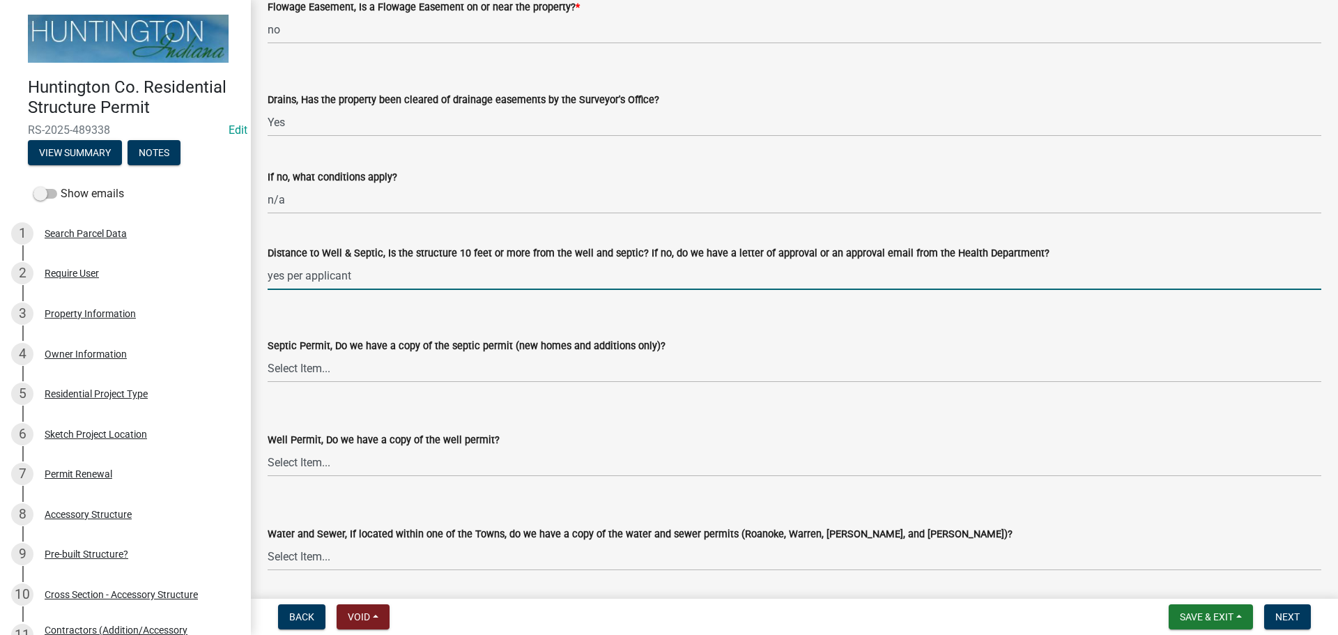
scroll to position [1812, 0]
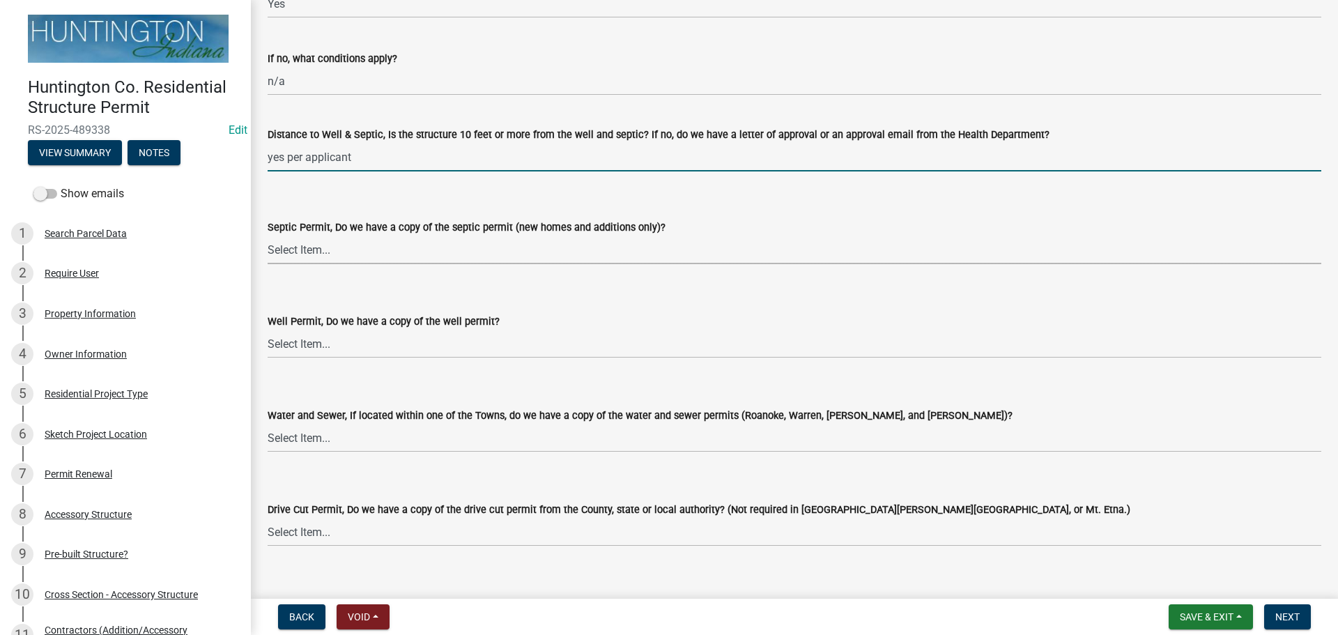
click at [289, 252] on select "Select Item... Yes No N/A" at bounding box center [795, 250] width 1054 height 29
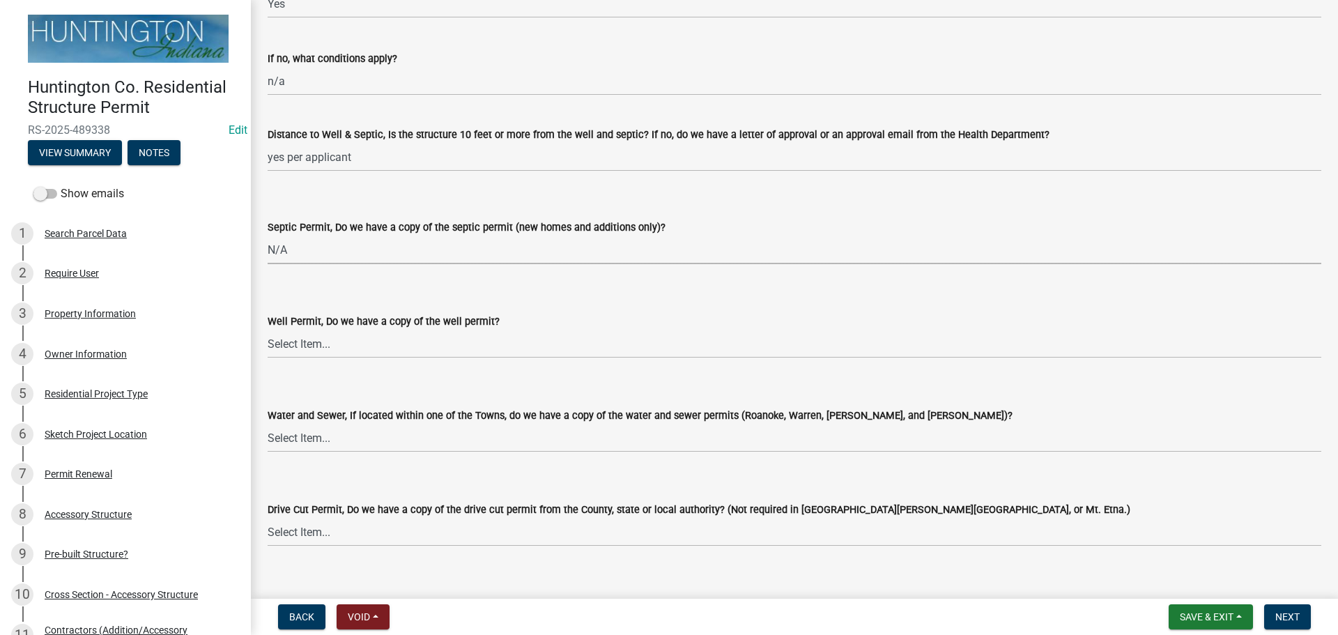
click at [268, 236] on select "Select Item... Yes No N/A" at bounding box center [795, 250] width 1054 height 29
select select "9e915027-22d8-4398-b0f5-e3cf97d893e0"
click at [289, 347] on select "Select Item... Yes No N/A" at bounding box center [795, 344] width 1054 height 29
click at [268, 330] on select "Select Item... Yes No N/A" at bounding box center [795, 344] width 1054 height 29
select select "2c91b07e-37d9-4ec5-b504-47058404e578"
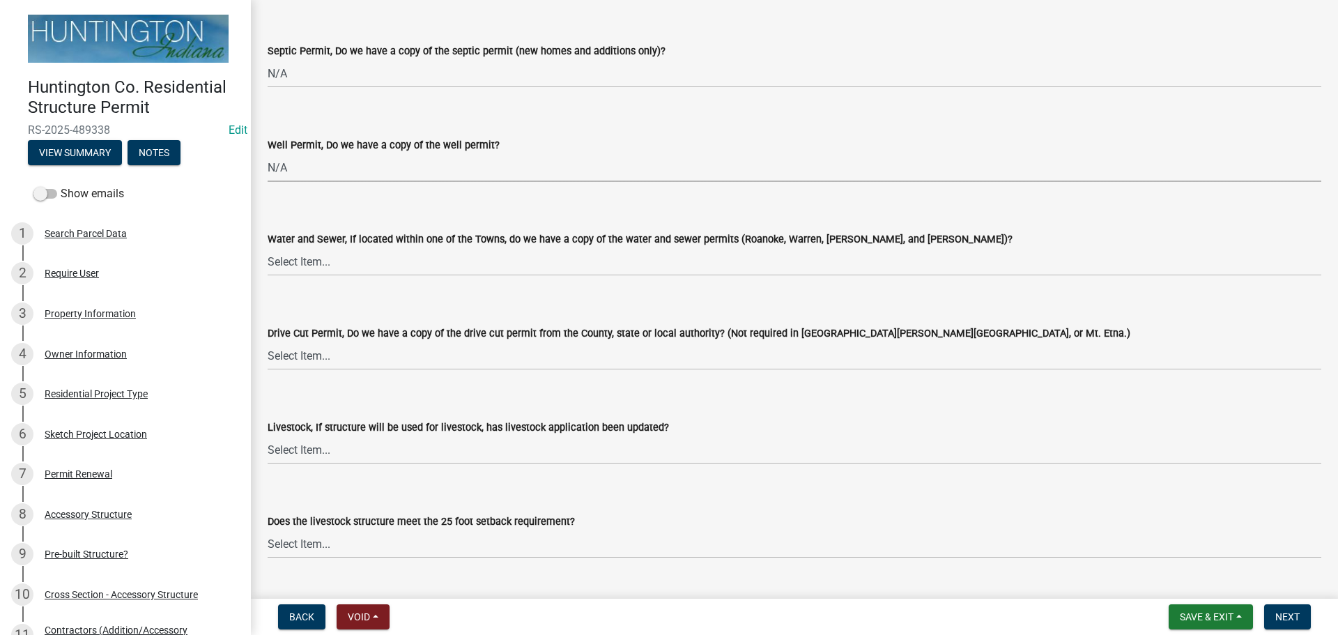
scroll to position [2021, 0]
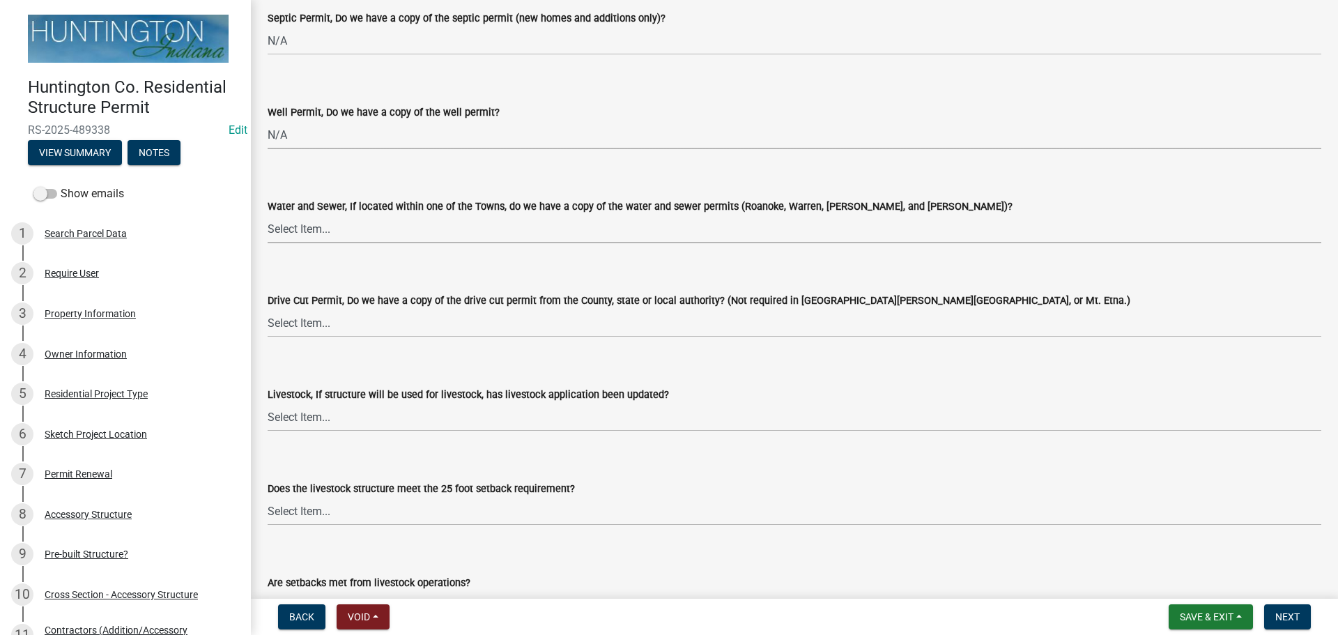
click at [333, 229] on select "Select Item... Yes No N/A" at bounding box center [795, 229] width 1054 height 29
click at [268, 215] on select "Select Item... Yes No N/A" at bounding box center [795, 229] width 1054 height 29
select select "d6bfa9ee-3bd9-4f2b-bea1-0bf2a35e48f8"
click at [323, 322] on select "Select Item... Yes No N/A" at bounding box center [795, 323] width 1054 height 29
click at [268, 309] on select "Select Item... Yes No N/A" at bounding box center [795, 323] width 1054 height 29
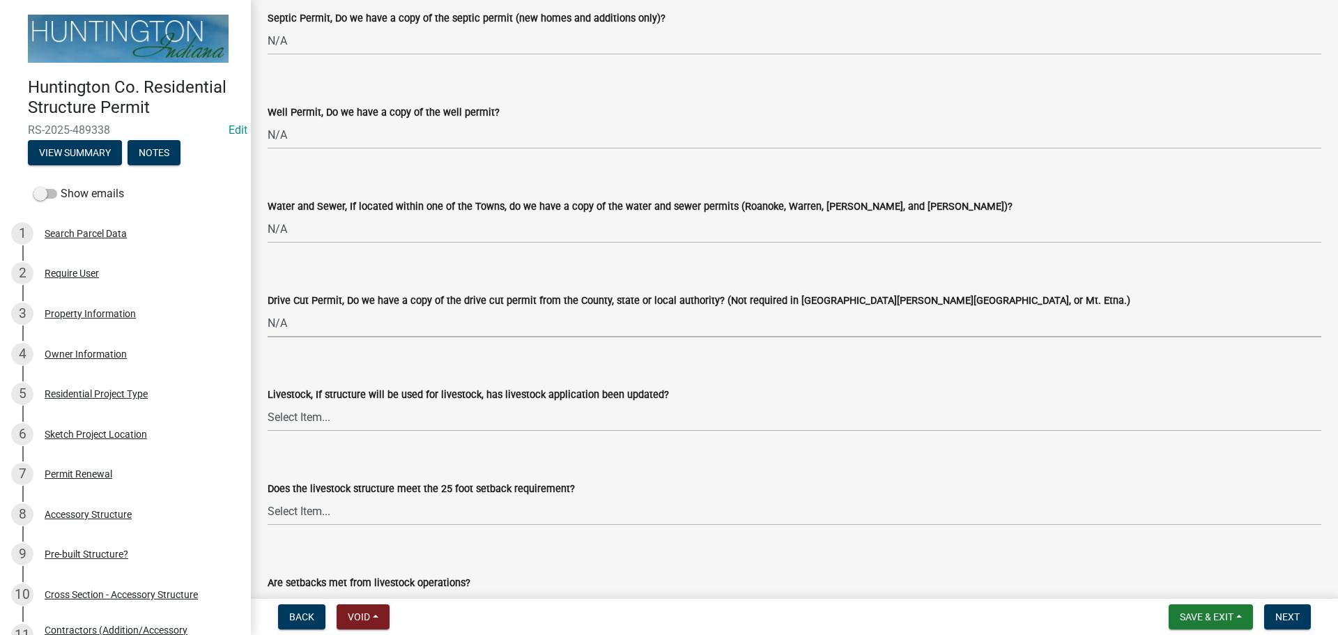
select select "e1967740-c41b-4de5-b294-b9bc371f9c7c"
click at [321, 431] on wm-data-entity-input "Livestock, If structure will be used for livestock, has livestock application b…" at bounding box center [795, 397] width 1054 height 94
click at [309, 417] on select "Select Item... Yes No N/A" at bounding box center [795, 417] width 1054 height 29
click at [268, 403] on select "Select Item... Yes No N/A" at bounding box center [795, 417] width 1054 height 29
select select "4095ee07-1040-41d6-85c6-c6be8bf6c85e"
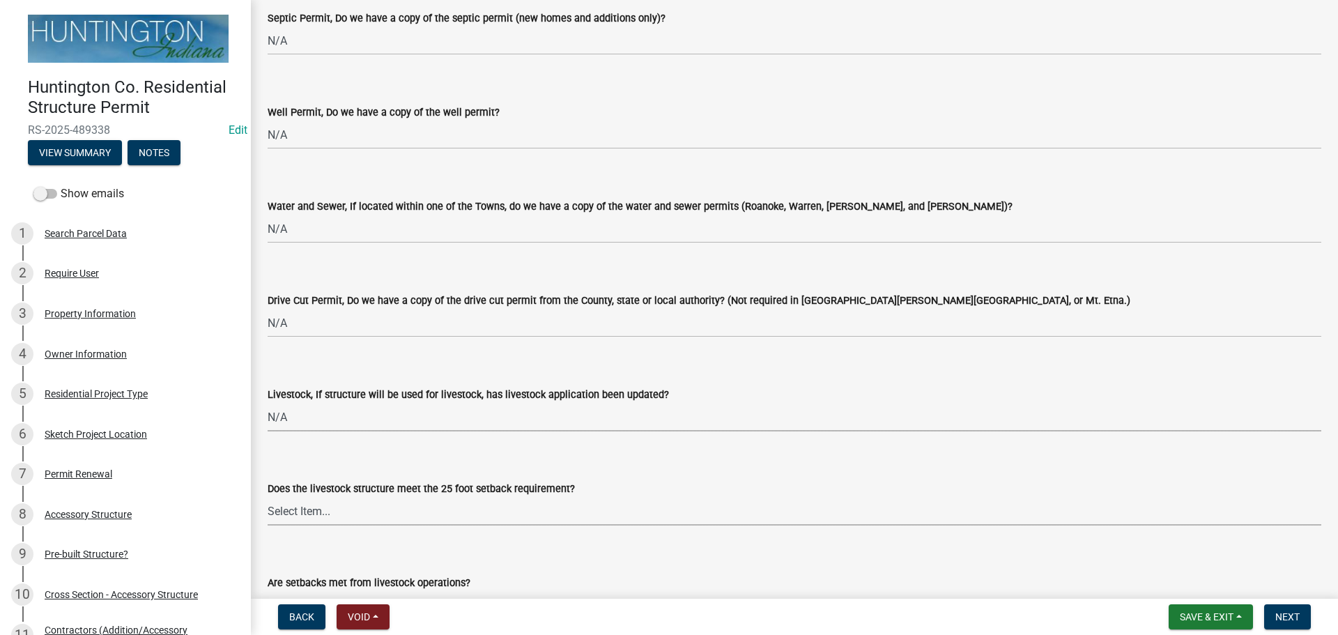
drag, startPoint x: 284, startPoint y: 512, endPoint x: 286, endPoint y: 523, distance: 11.3
click at [284, 512] on select "Select Item... Yes No N/A" at bounding box center [795, 511] width 1054 height 29
click at [268, 497] on select "Select Item... Yes No N/A" at bounding box center [795, 511] width 1054 height 29
select select "87343147-211b-4763-93bb-8b2ee6155afc"
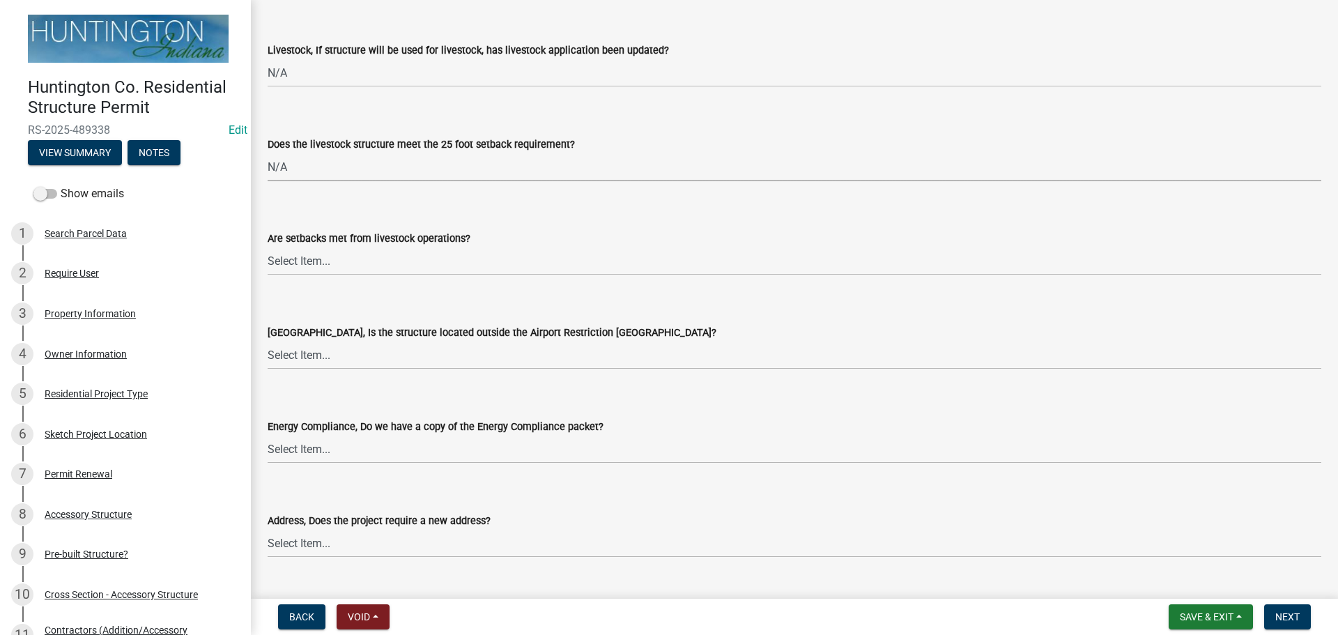
scroll to position [2370, 0]
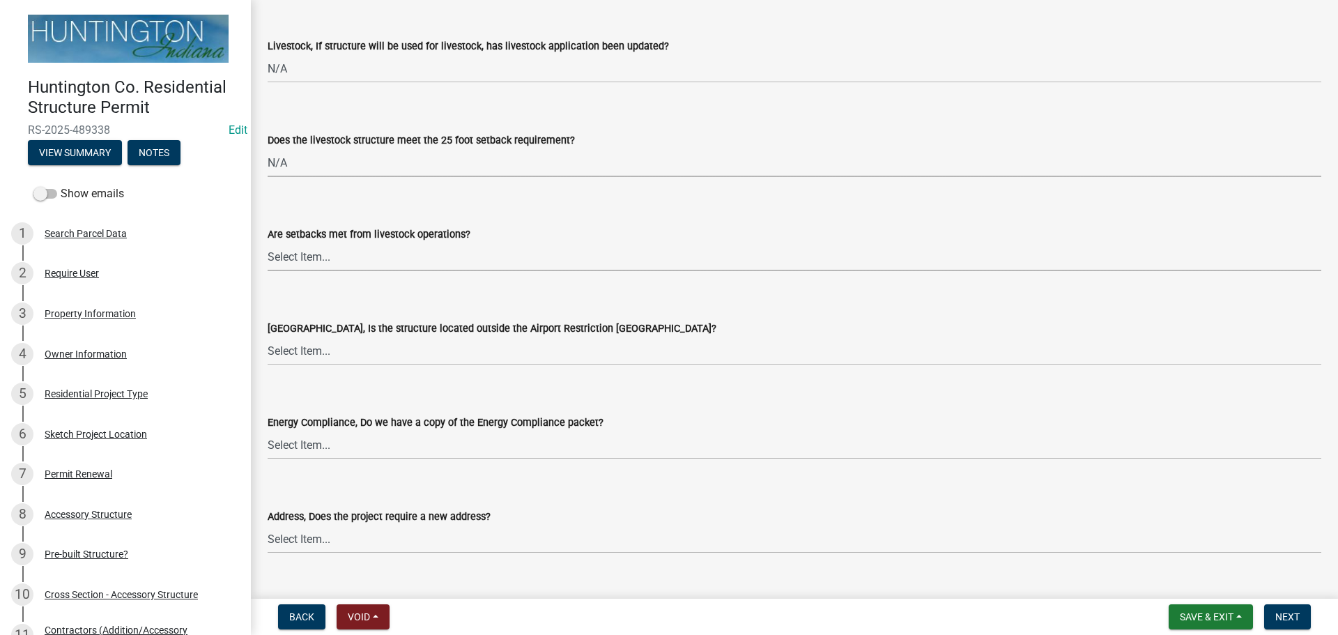
click at [299, 252] on select "Select Item... Yes No" at bounding box center [795, 257] width 1054 height 29
click at [268, 243] on select "Select Item... Yes No" at bounding box center [795, 257] width 1054 height 29
select select "a533f136-47b9-4377-857f-add42c7a7ee1"
click at [300, 339] on select "Select Item... Yes No" at bounding box center [795, 351] width 1054 height 29
click at [268, 337] on select "Select Item... Yes No" at bounding box center [795, 351] width 1054 height 29
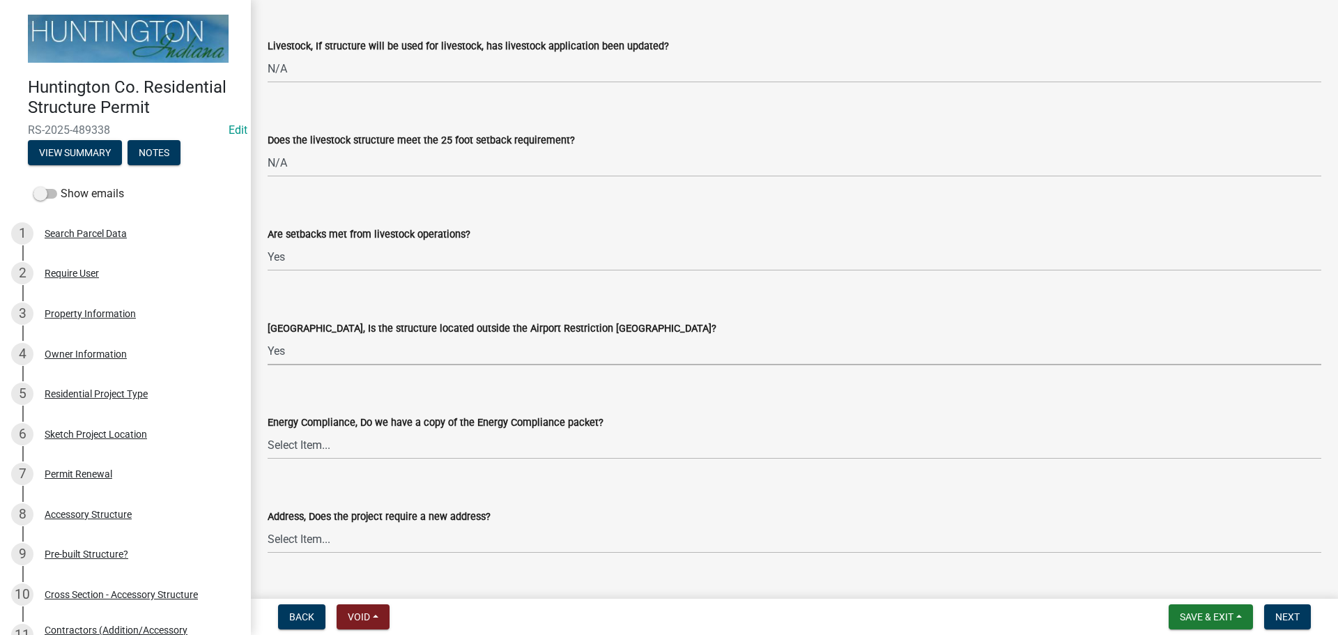
select select "3c66432b-8bb8-4124-90df-d6035d4b372c"
drag, startPoint x: 298, startPoint y: 442, endPoint x: 297, endPoint y: 458, distance: 16.1
click at [298, 442] on select "Select Item... Yes No N/A" at bounding box center [795, 445] width 1054 height 29
click at [268, 431] on select "Select Item... Yes No N/A" at bounding box center [795, 445] width 1054 height 29
select select "eefb9dc7-f8b2-40a4-9773-3ac47aeffb04"
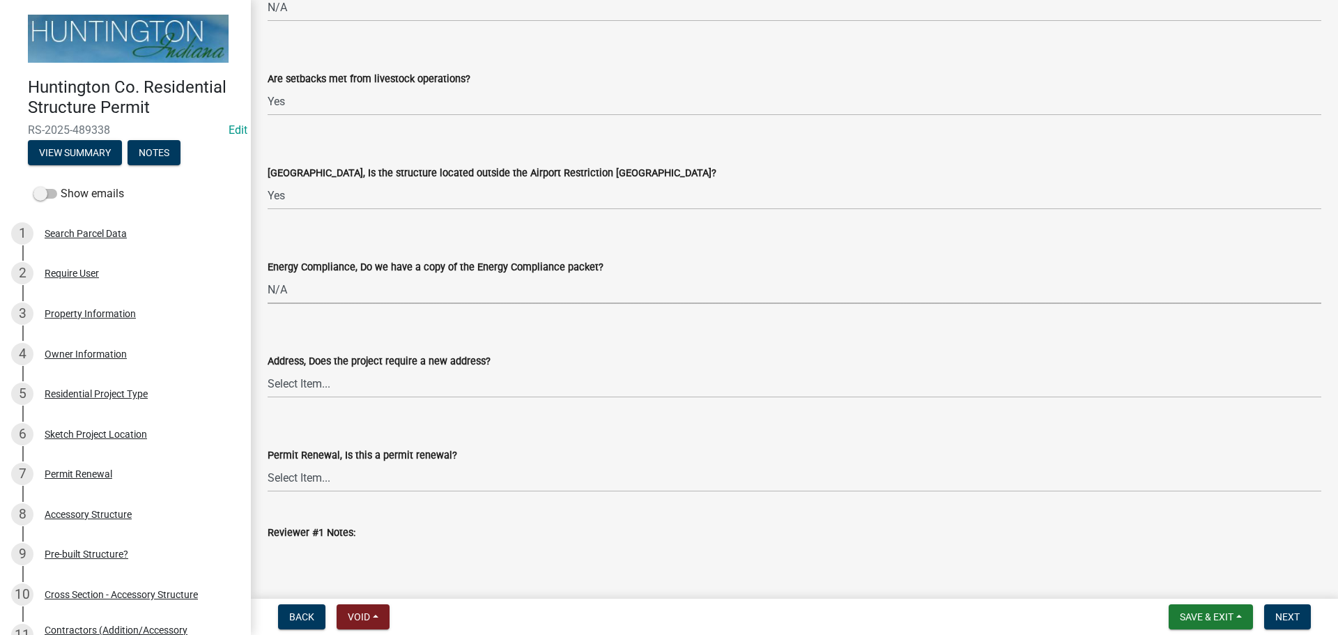
scroll to position [2700, 0]
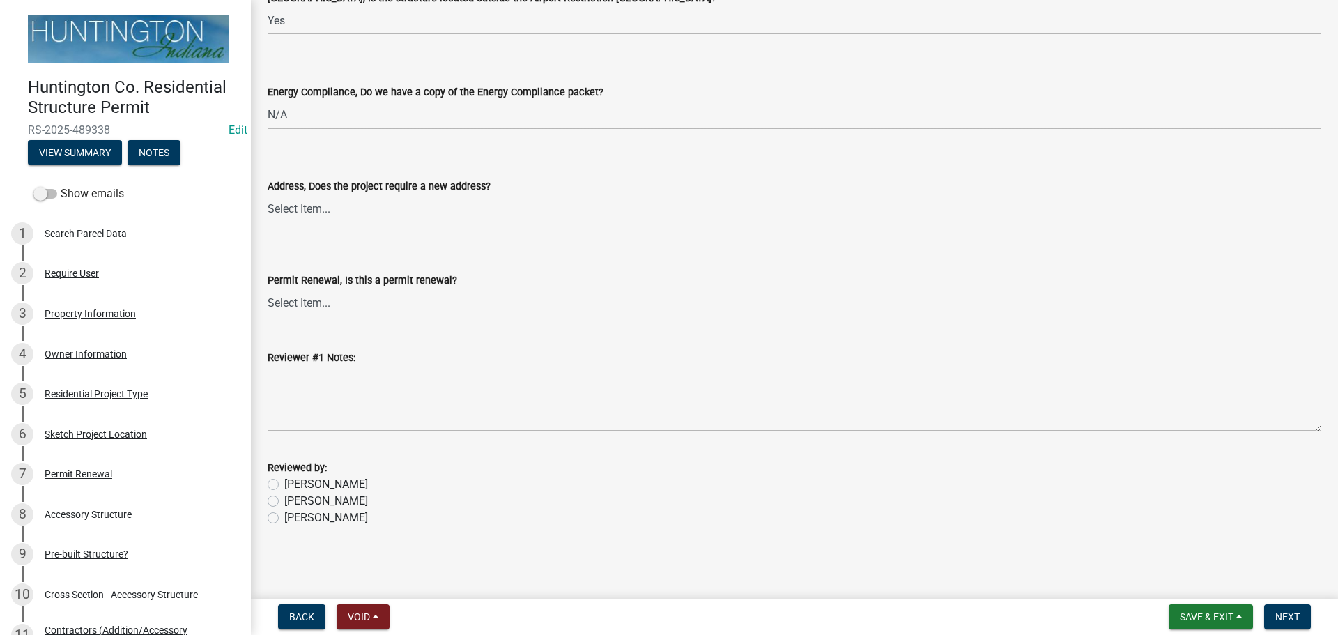
click at [284, 500] on label "[PERSON_NAME]" at bounding box center [326, 501] width 84 height 17
click at [284, 500] on input "[PERSON_NAME]" at bounding box center [288, 497] width 9 height 9
radio input "true"
click at [1287, 624] on button "Next" at bounding box center [1287, 616] width 47 height 25
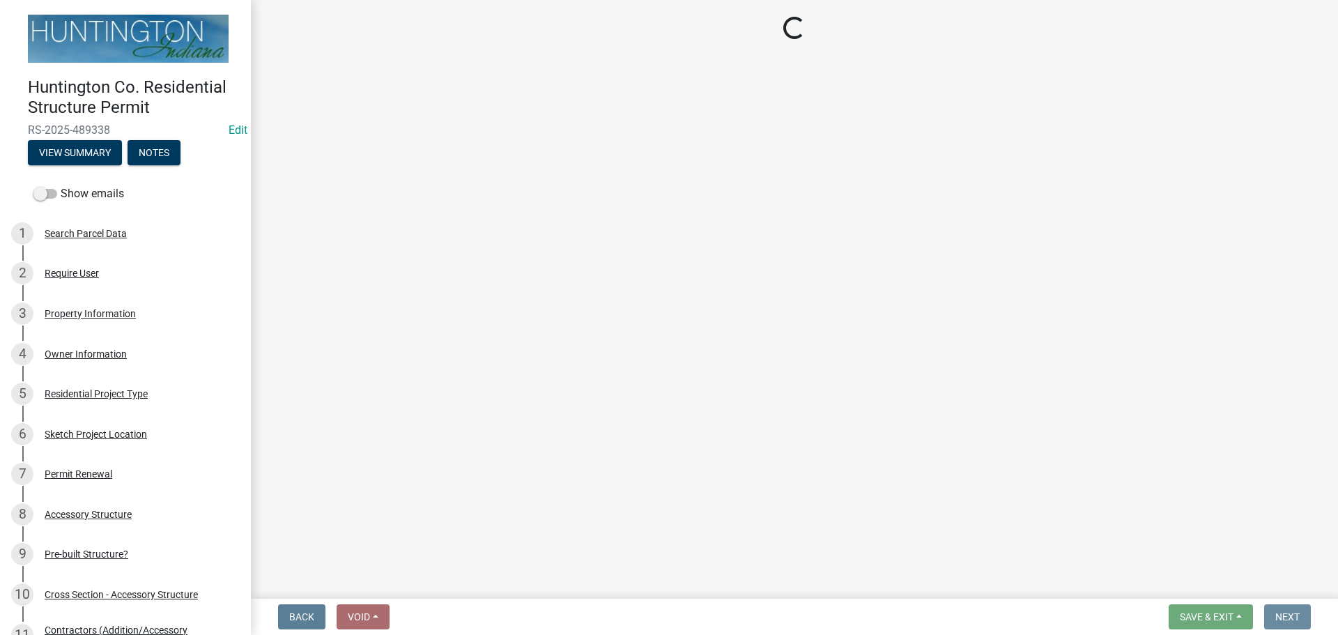
scroll to position [0, 0]
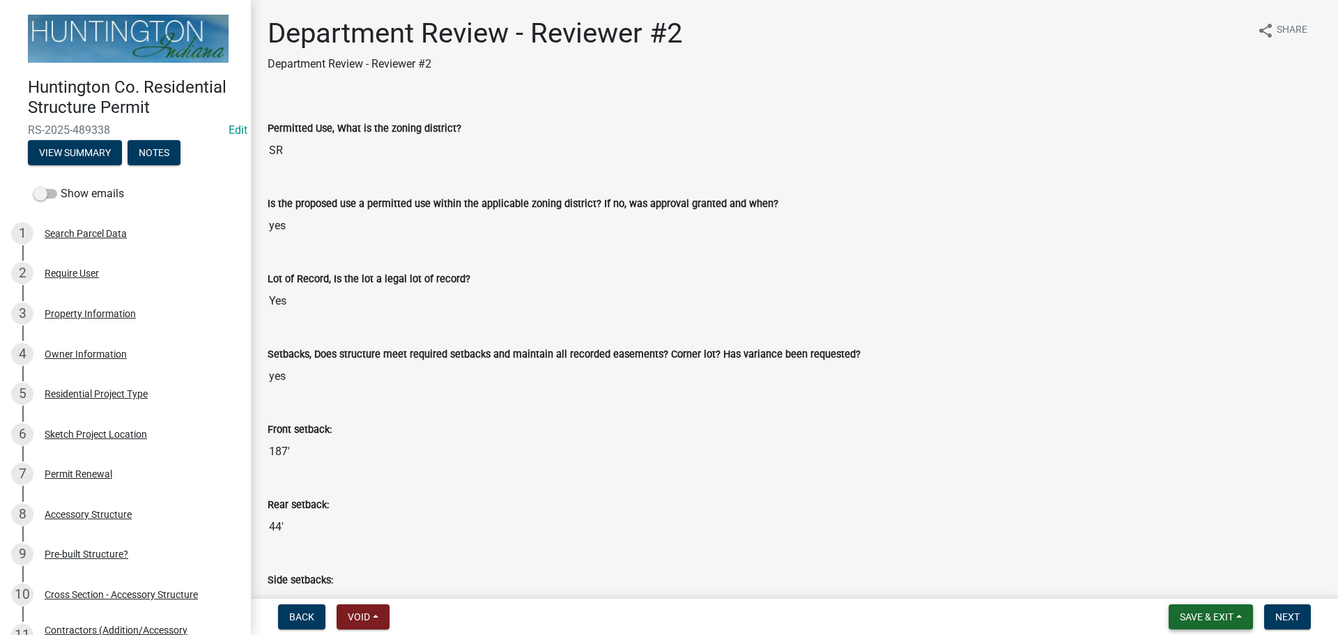
click at [1181, 613] on span "Save & Exit" at bounding box center [1207, 616] width 54 height 11
click at [1177, 567] on button "Save & Exit" at bounding box center [1198, 580] width 112 height 33
